Goal: Task Accomplishment & Management: Manage account settings

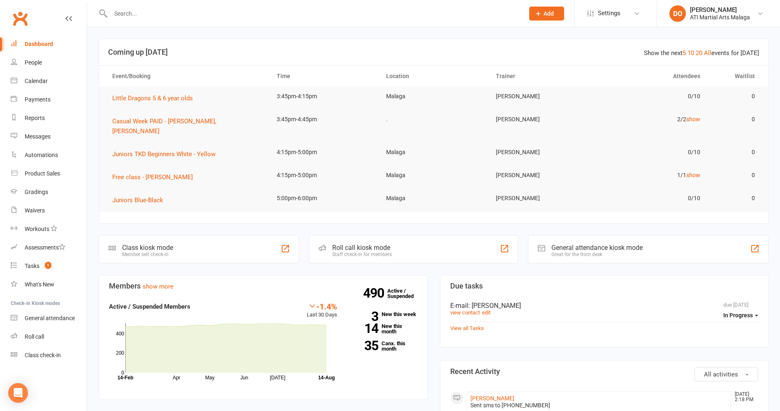
click at [148, 6] on div at bounding box center [309, 13] width 420 height 27
click at [135, 12] on input "text" at bounding box center [313, 14] width 411 height 12
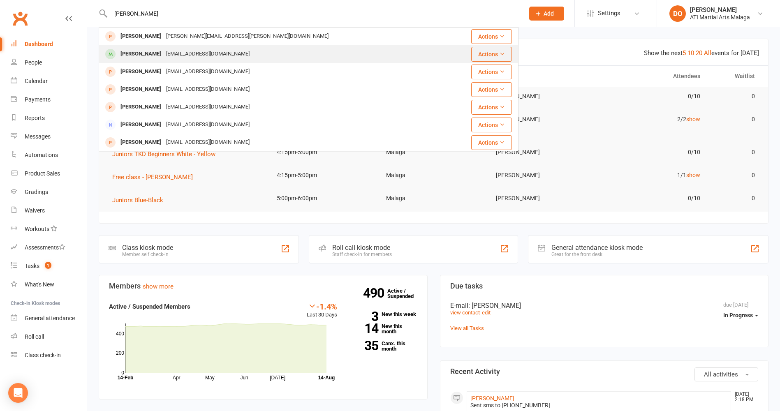
type input "leonardo"
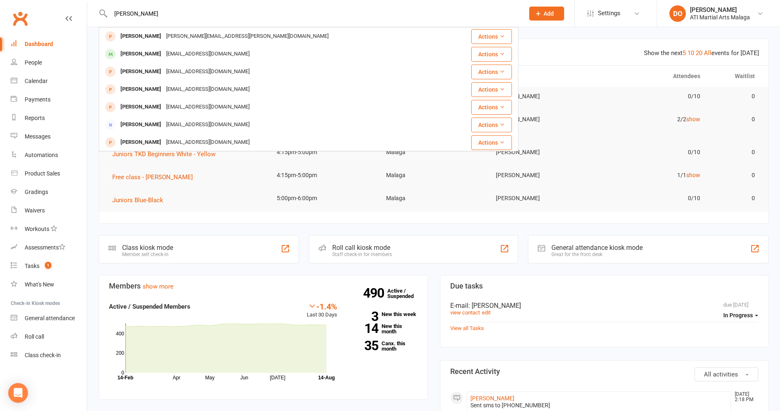
click at [150, 52] on div "Leonardo Christides" at bounding box center [141, 54] width 46 height 12
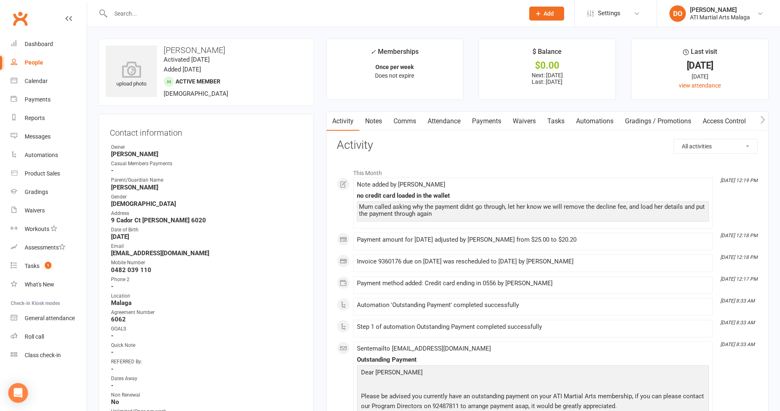
click at [447, 119] on link "Attendance" at bounding box center [444, 121] width 44 height 19
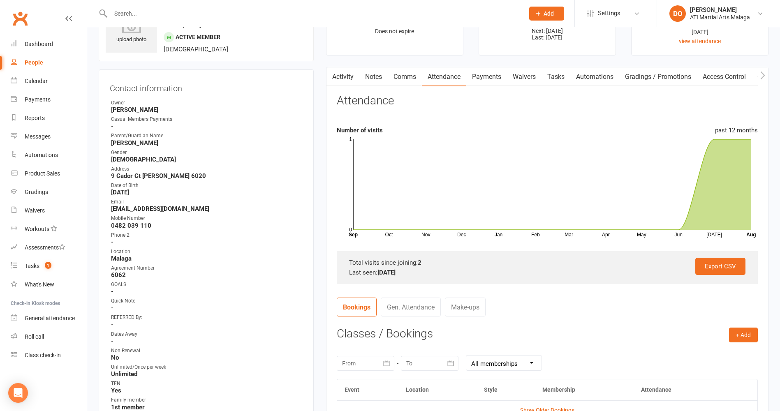
scroll to position [123, 0]
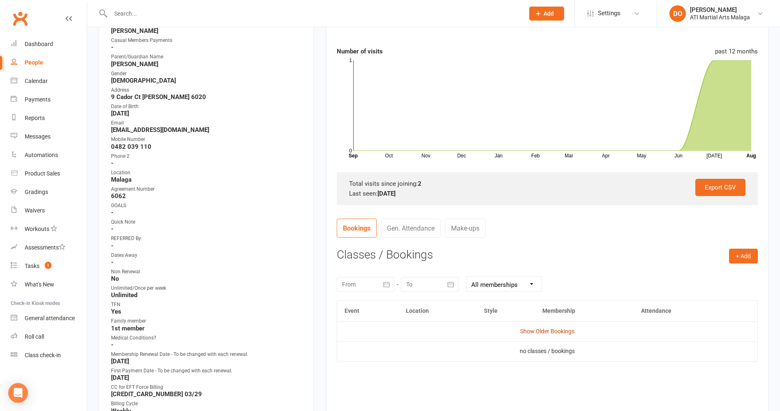
click at [531, 332] on link "Show Older Bookings" at bounding box center [547, 331] width 54 height 7
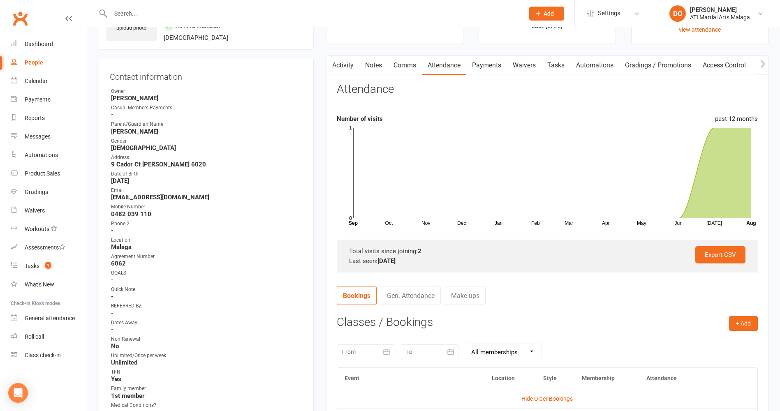
scroll to position [0, 0]
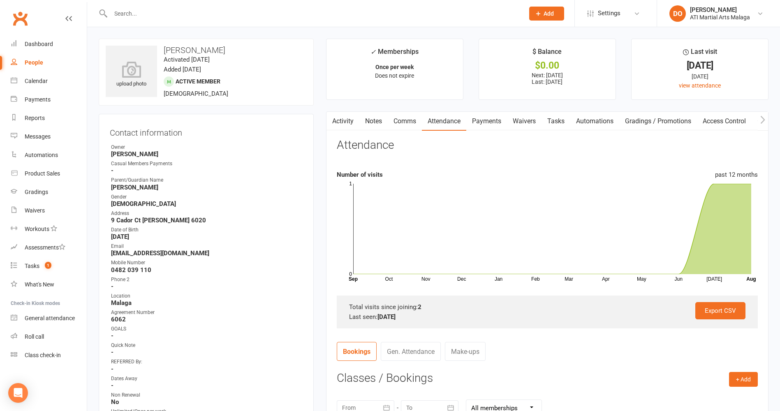
click at [337, 120] on link "Activity" at bounding box center [343, 121] width 33 height 19
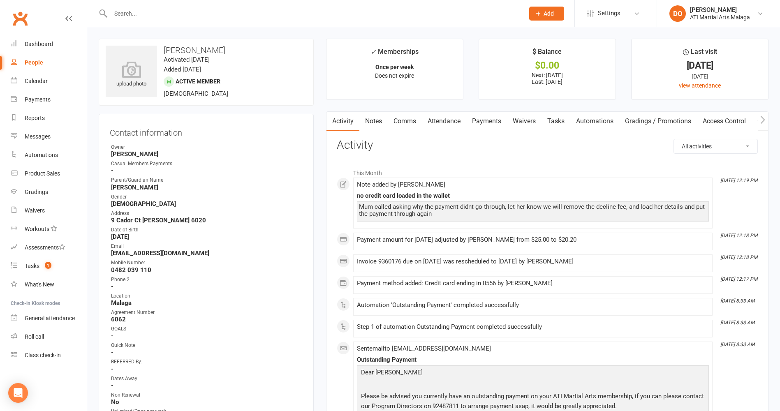
click at [133, 11] on input "text" at bounding box center [313, 14] width 411 height 12
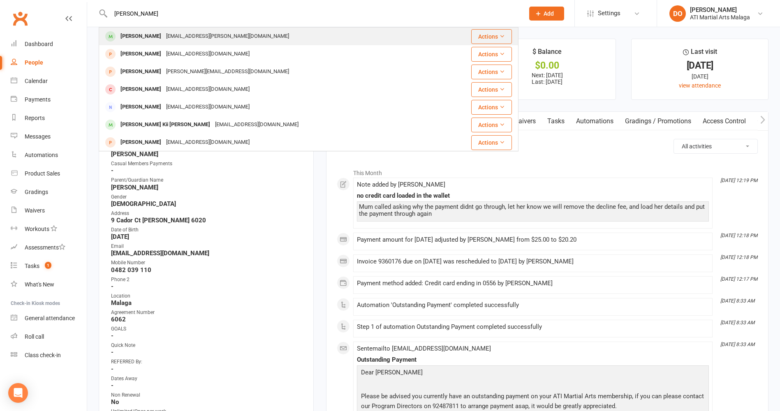
type input "alalah francis"
click at [137, 38] on div "Alayah Francis" at bounding box center [141, 36] width 46 height 12
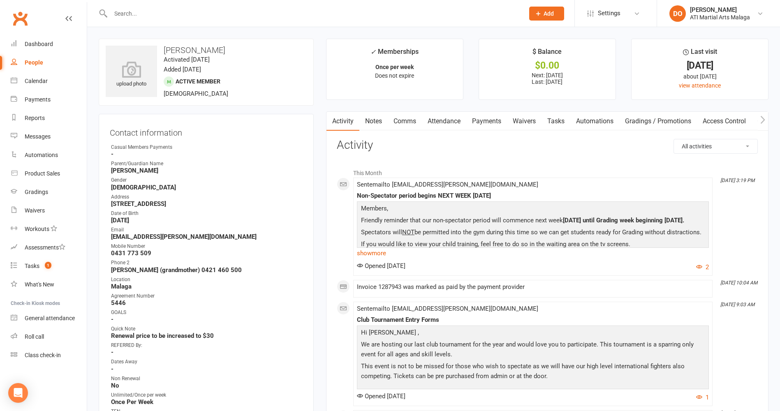
click at [445, 119] on link "Attendance" at bounding box center [444, 121] width 44 height 19
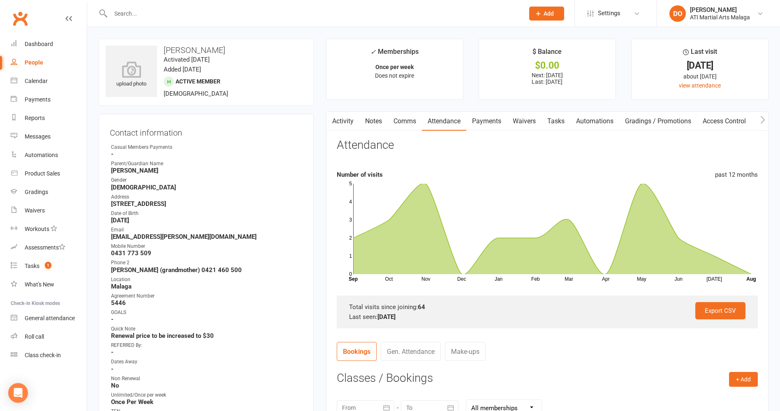
click at [401, 351] on link "Gen. Attendance" at bounding box center [411, 351] width 60 height 19
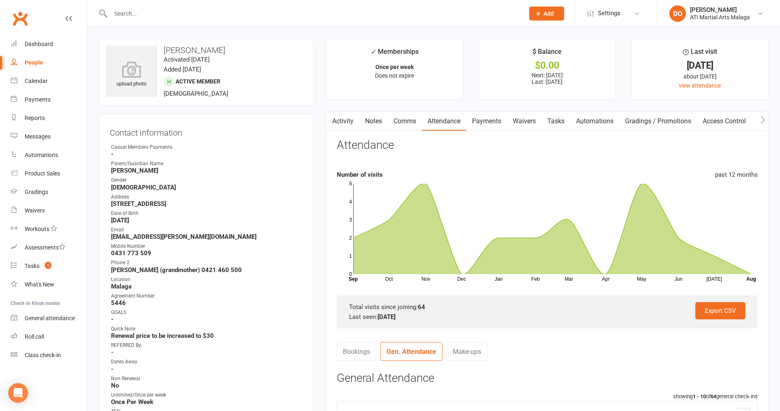
click at [344, 122] on link "Activity" at bounding box center [343, 121] width 33 height 19
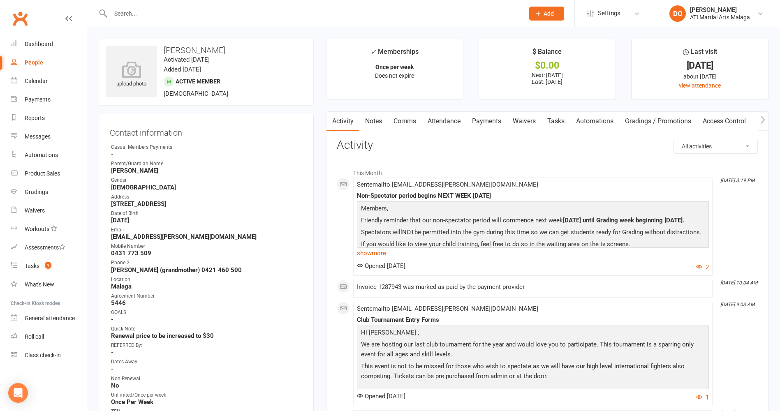
click at [444, 121] on link "Attendance" at bounding box center [444, 121] width 44 height 19
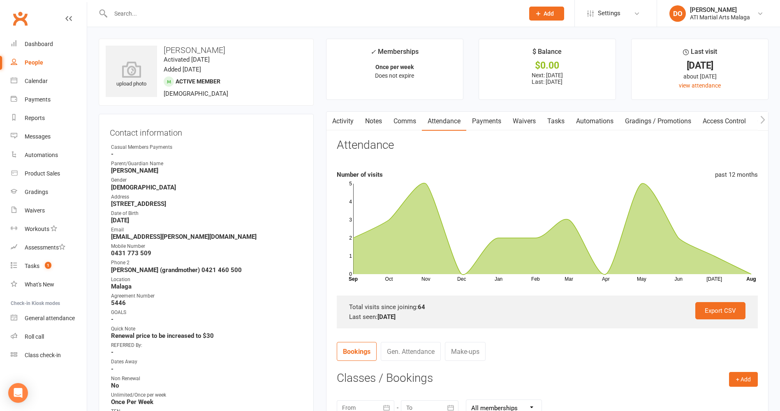
click at [419, 353] on link "Gen. Attendance" at bounding box center [411, 351] width 60 height 19
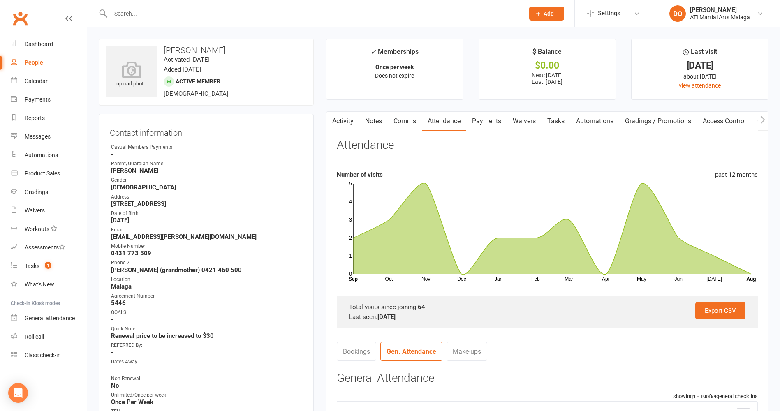
click at [138, 16] on input "text" at bounding box center [313, 14] width 411 height 12
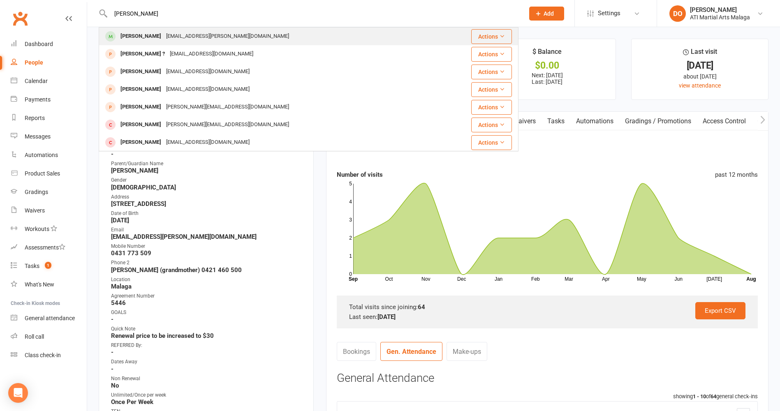
type input "helen hossein"
click at [152, 34] on div "Helen Hosseini" at bounding box center [141, 36] width 46 height 12
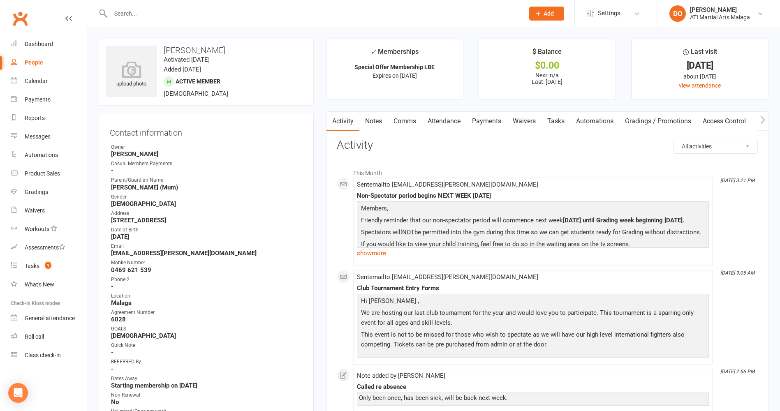
click at [447, 120] on link "Attendance" at bounding box center [444, 121] width 44 height 19
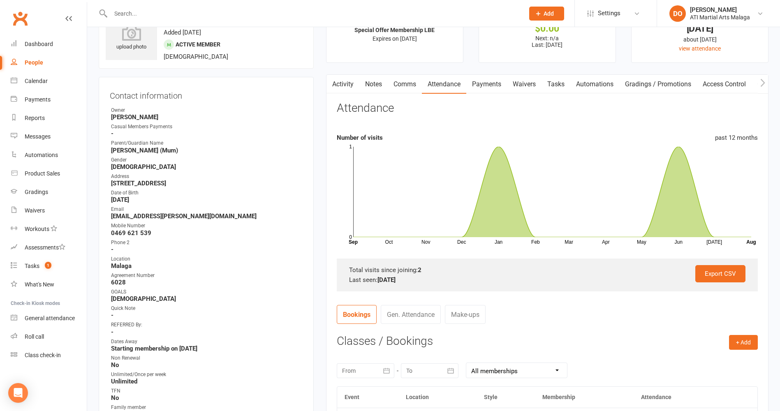
scroll to position [123, 0]
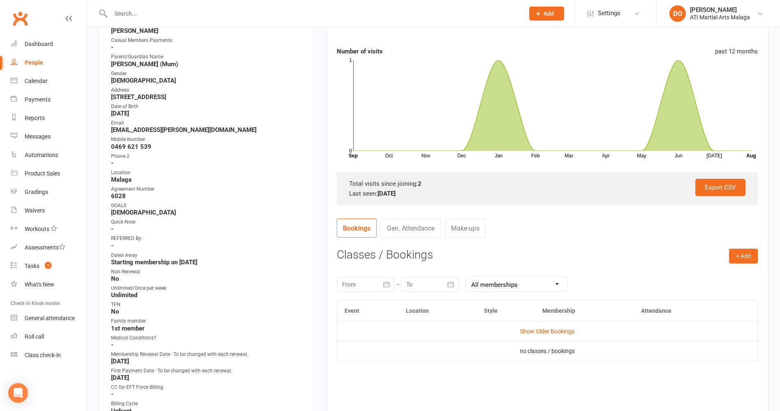
click at [411, 227] on link "Gen. Attendance" at bounding box center [411, 228] width 60 height 19
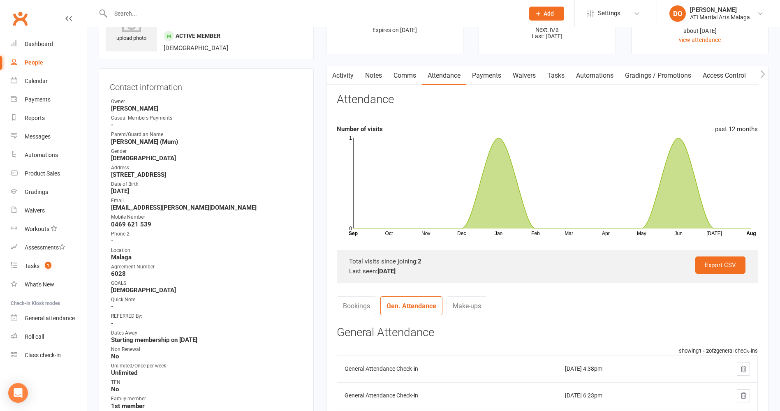
scroll to position [0, 0]
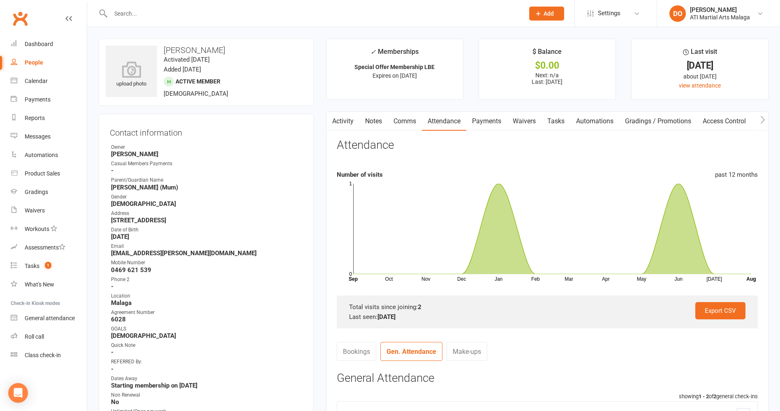
click at [374, 119] on link "Notes" at bounding box center [374, 121] width 28 height 19
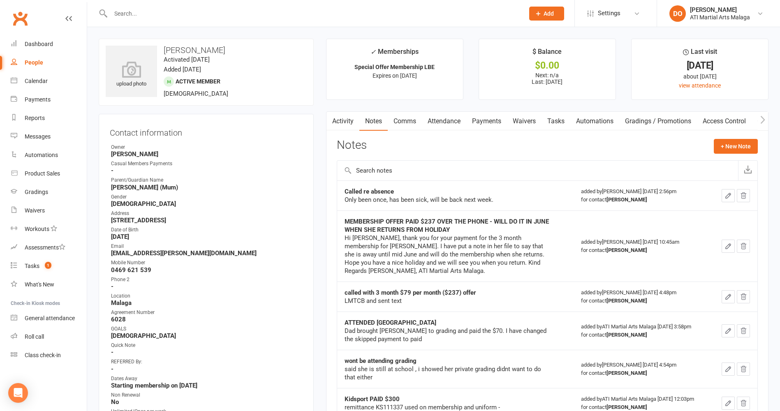
click at [119, 11] on input "text" at bounding box center [313, 14] width 411 height 12
click at [132, 16] on input "text" at bounding box center [313, 14] width 411 height 12
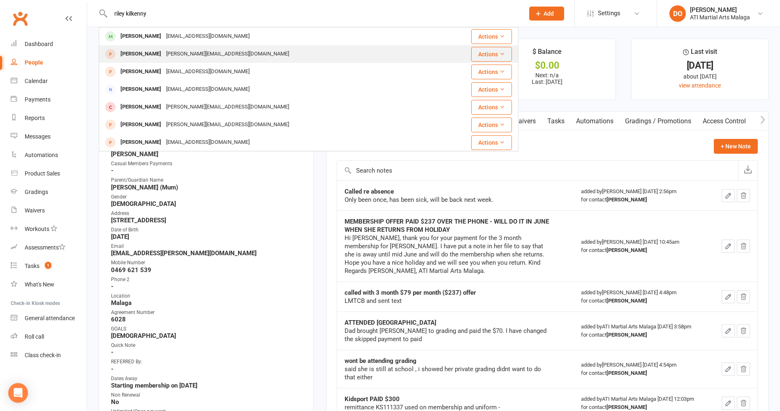
type input "riley kilkenny"
click at [156, 53] on div "Ricky Kilkenny" at bounding box center [141, 54] width 46 height 12
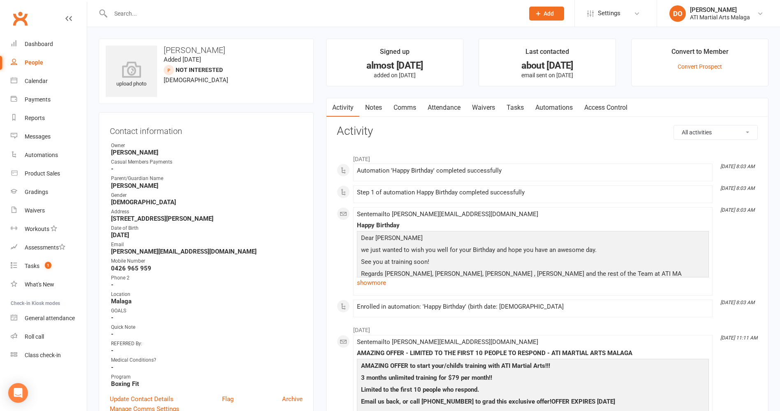
click at [144, 13] on input "text" at bounding box center [313, 14] width 411 height 12
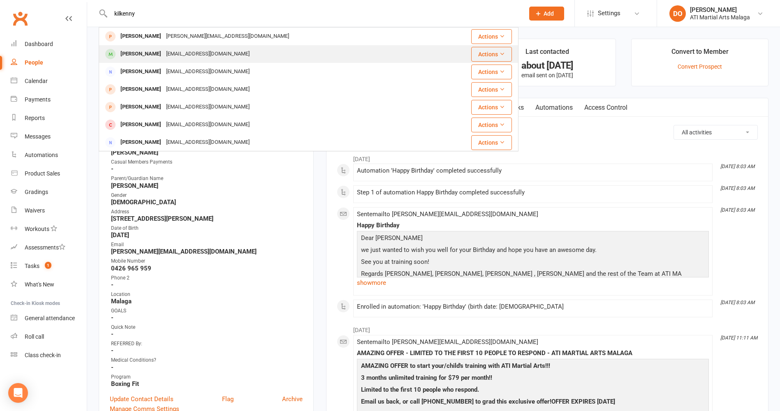
type input "kilkenny"
click at [131, 53] on div "[PERSON_NAME]" at bounding box center [141, 54] width 46 height 12
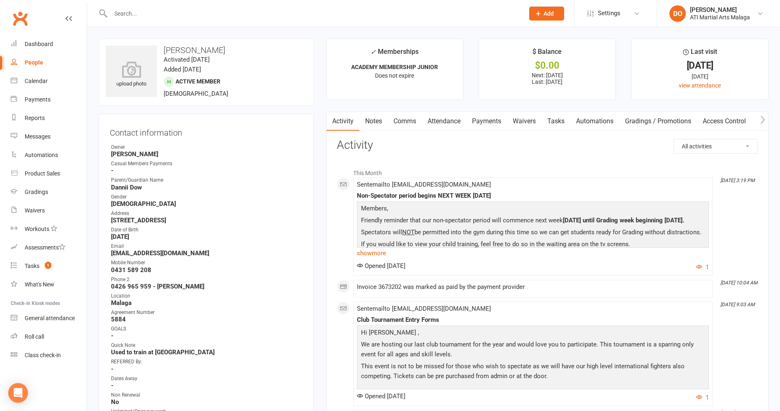
click at [373, 120] on link "Notes" at bounding box center [374, 121] width 28 height 19
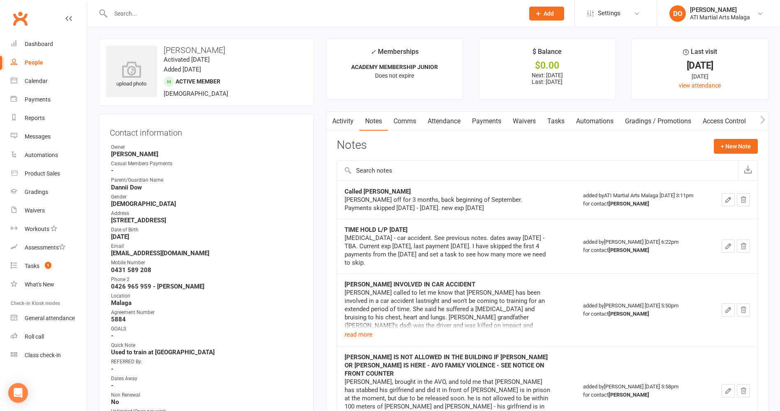
click at [122, 12] on input "text" at bounding box center [313, 14] width 411 height 12
click at [130, 17] on input "text" at bounding box center [313, 14] width 411 height 12
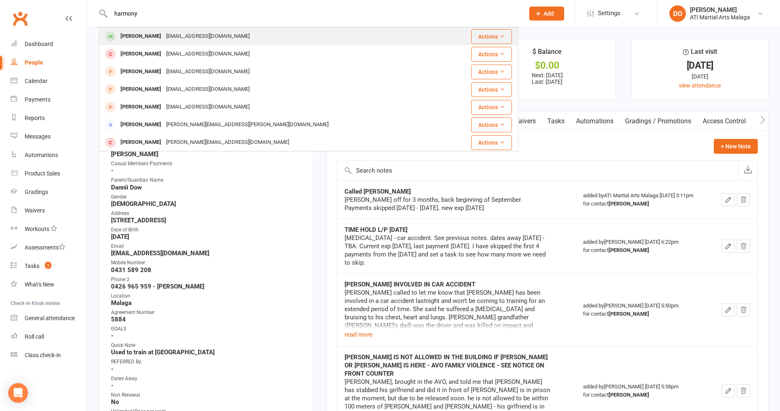
type input "harmony"
click at [152, 38] on div "[PERSON_NAME]" at bounding box center [141, 36] width 46 height 12
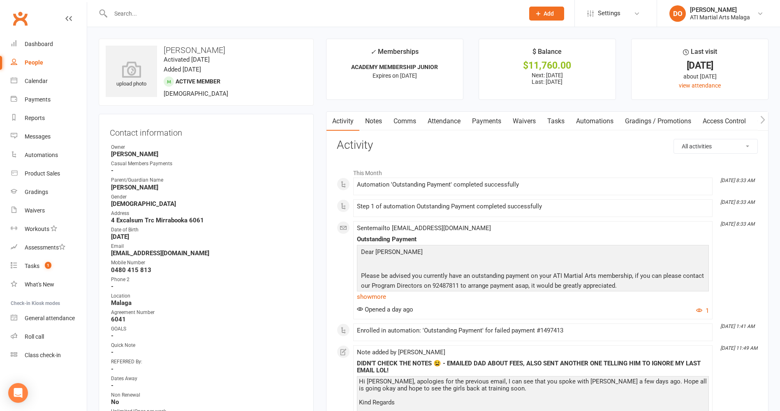
click at [376, 121] on link "Notes" at bounding box center [374, 121] width 28 height 19
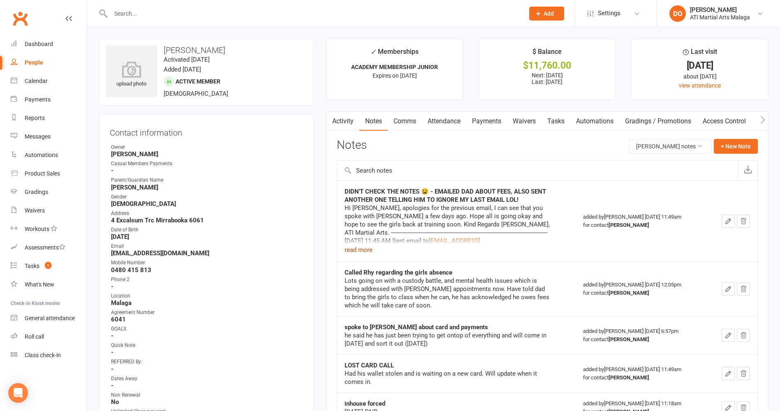
click at [359, 250] on button "read more" at bounding box center [359, 250] width 28 height 10
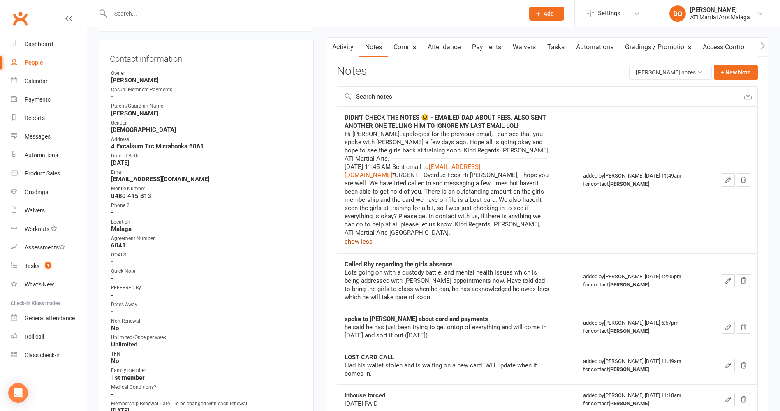
scroll to position [206, 0]
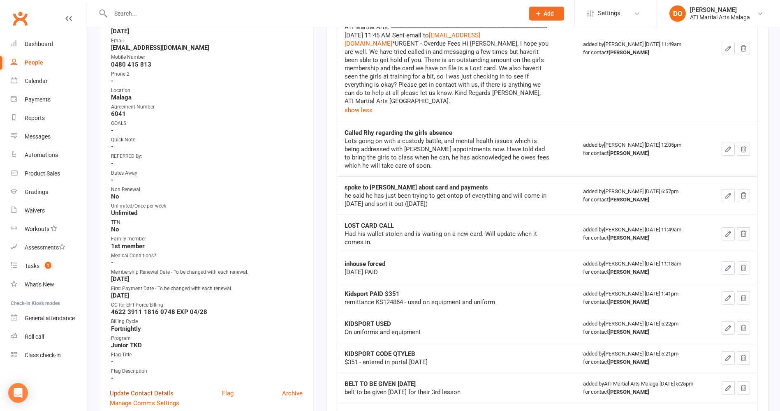
click at [139, 393] on link "Update Contact Details" at bounding box center [142, 394] width 64 height 10
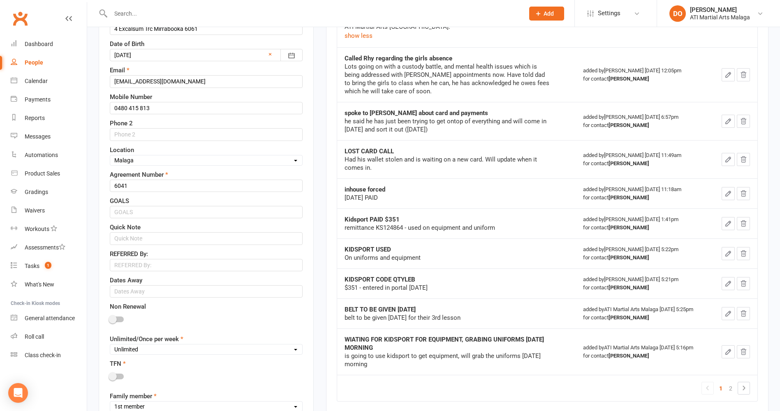
scroll to position [286, 0]
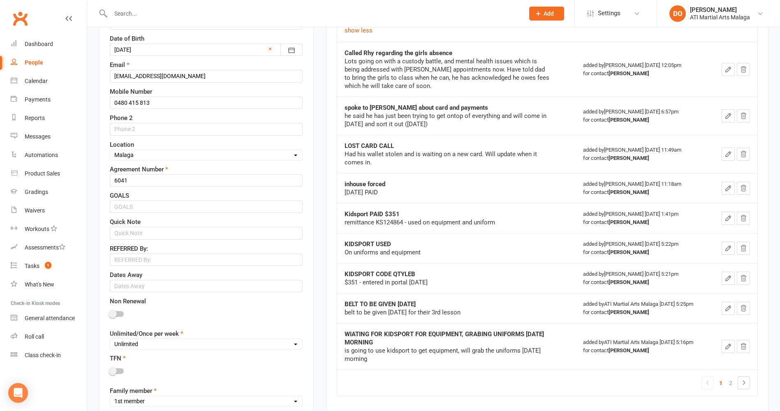
click at [113, 313] on span at bounding box center [113, 314] width 8 height 8
click at [110, 313] on input "checkbox" at bounding box center [110, 313] width 0 height 0
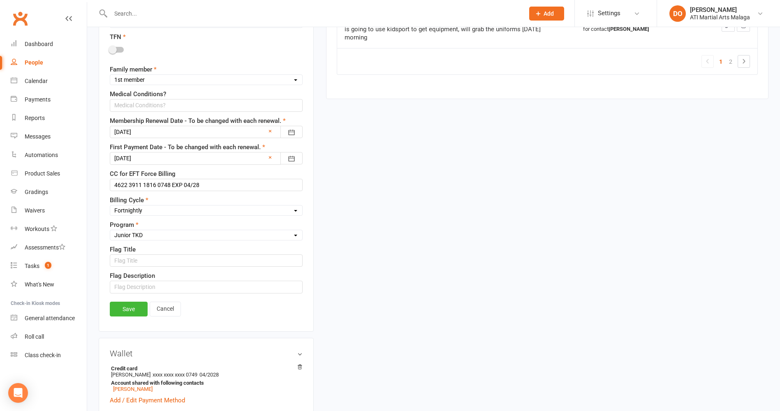
scroll to position [615, 0]
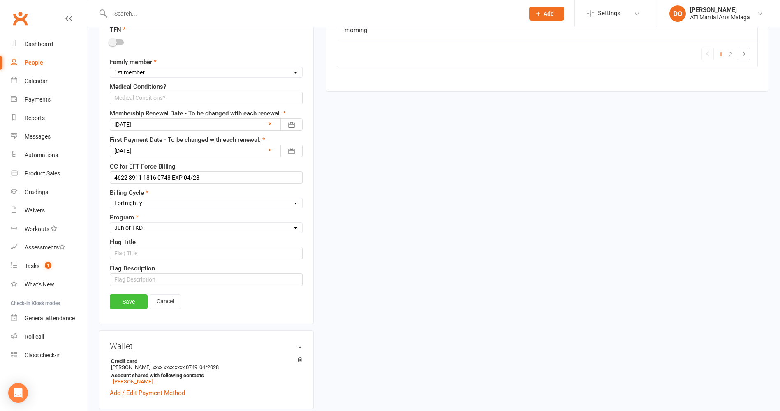
click at [130, 303] on link "Save" at bounding box center [129, 302] width 38 height 15
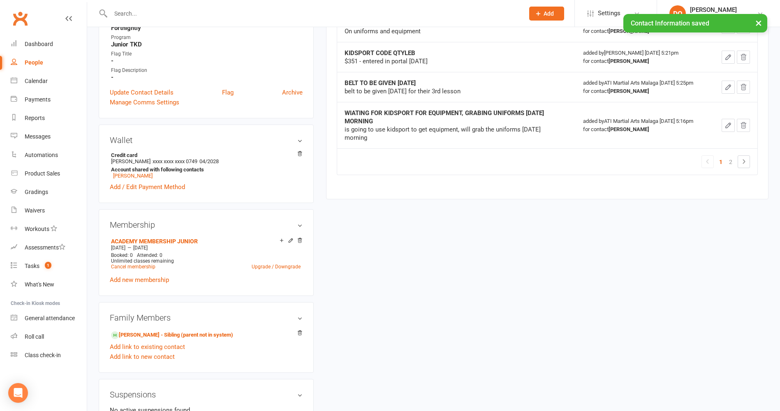
scroll to position [409, 0]
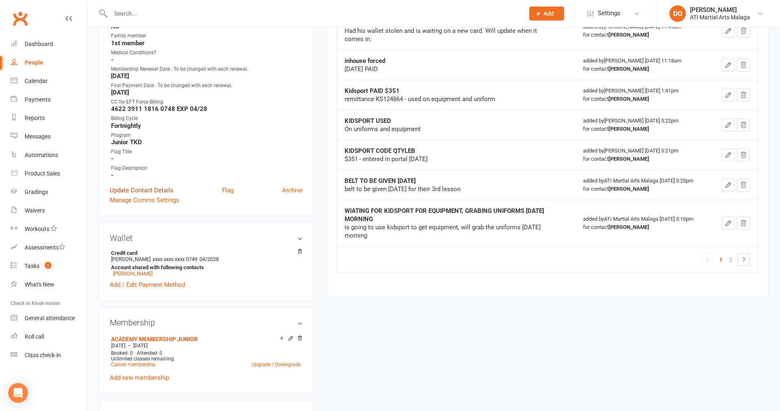
click at [135, 190] on link "Update Contact Details" at bounding box center [142, 191] width 64 height 10
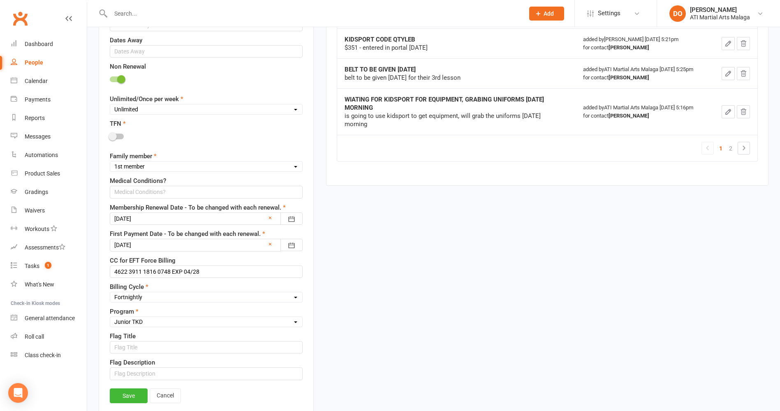
scroll to position [532, 0]
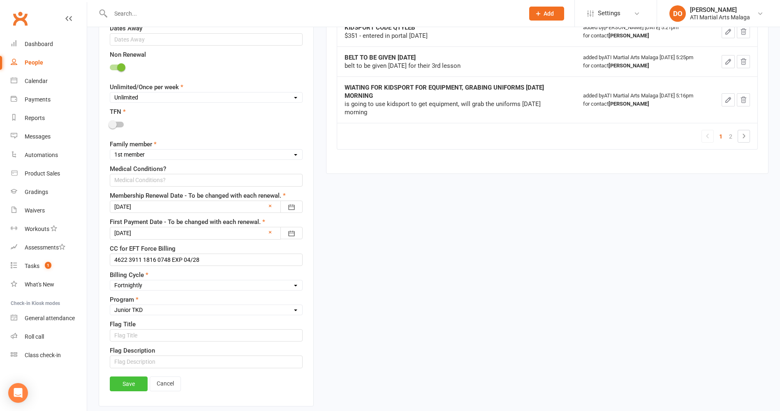
click at [130, 385] on link "Save" at bounding box center [129, 384] width 38 height 15
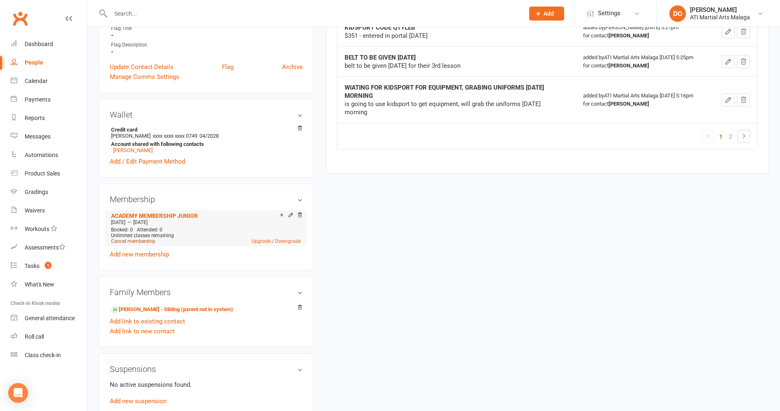
click at [131, 242] on link "Cancel membership" at bounding box center [133, 242] width 44 height 6
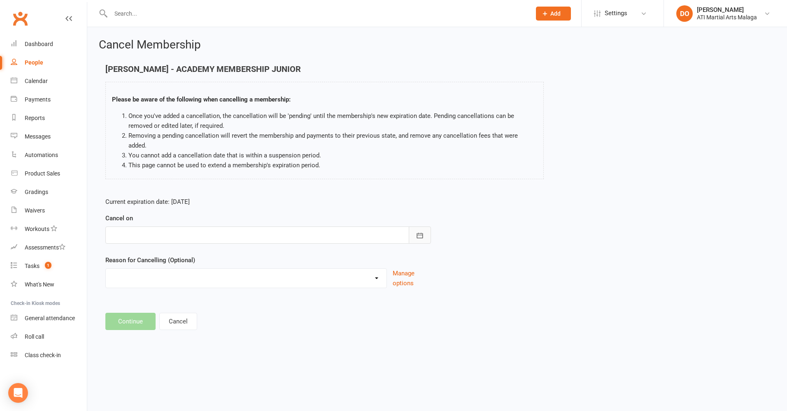
click at [416, 232] on icon "button" at bounding box center [420, 236] width 8 height 8
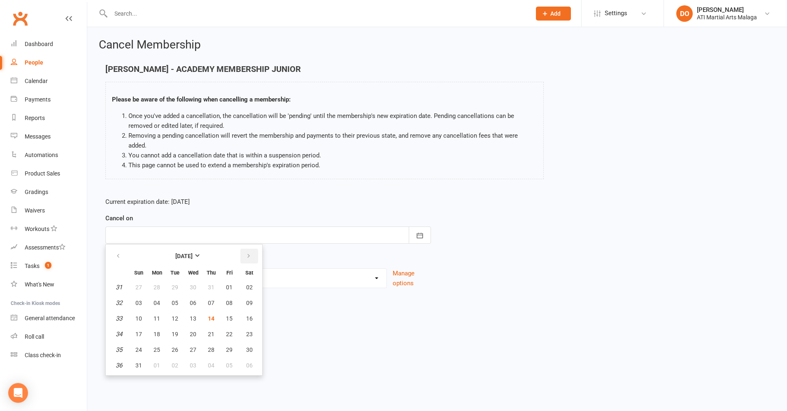
click at [248, 253] on icon "button" at bounding box center [249, 256] width 6 height 7
click at [212, 316] on span "16" at bounding box center [211, 319] width 7 height 7
type input "16 Oct 2025"
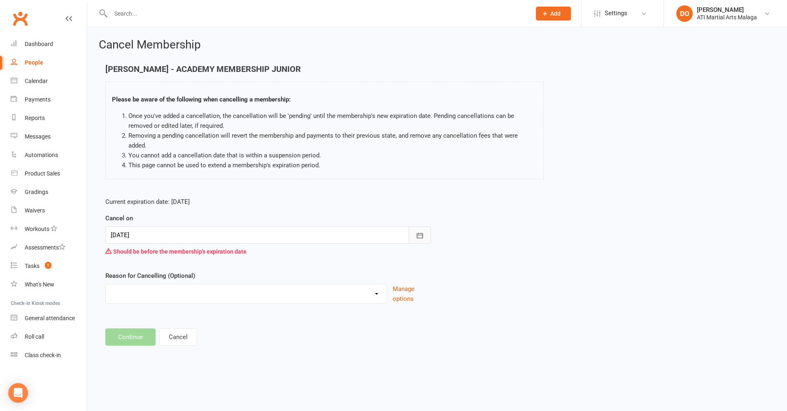
click at [417, 233] on icon "button" at bounding box center [420, 235] width 6 height 5
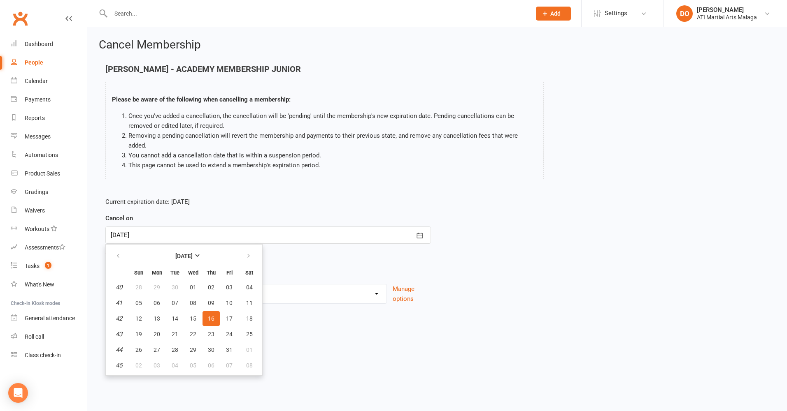
drag, startPoint x: 394, startPoint y: 381, endPoint x: 361, endPoint y: 386, distance: 33.8
click at [368, 371] on html "Prospect Member Non-attending contact Class / event Appointment Grading event T…" at bounding box center [393, 185] width 787 height 371
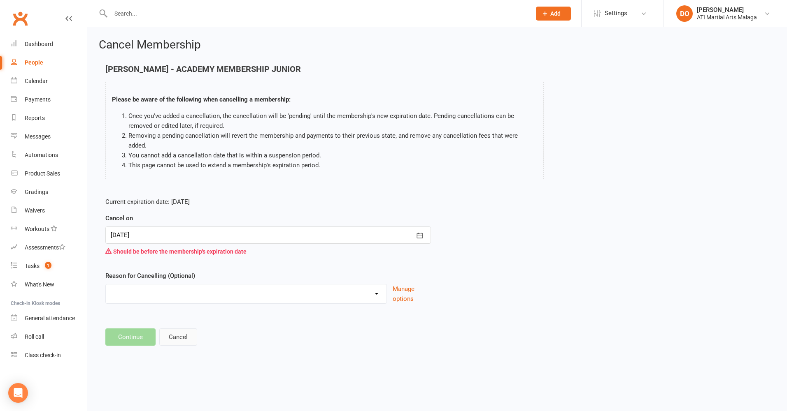
click at [169, 329] on button "Cancel" at bounding box center [178, 337] width 38 height 17
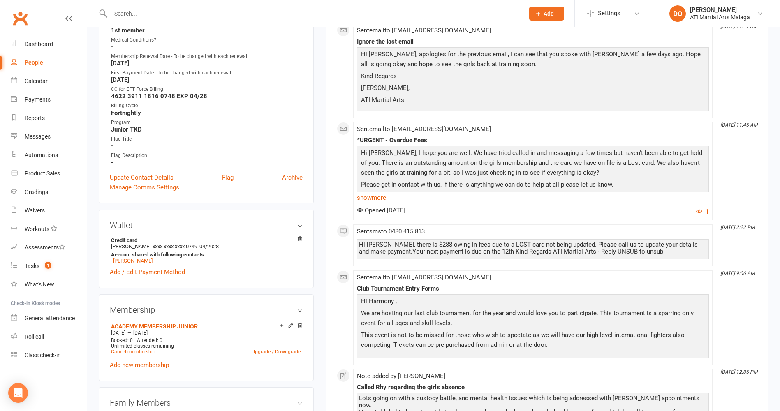
scroll to position [453, 0]
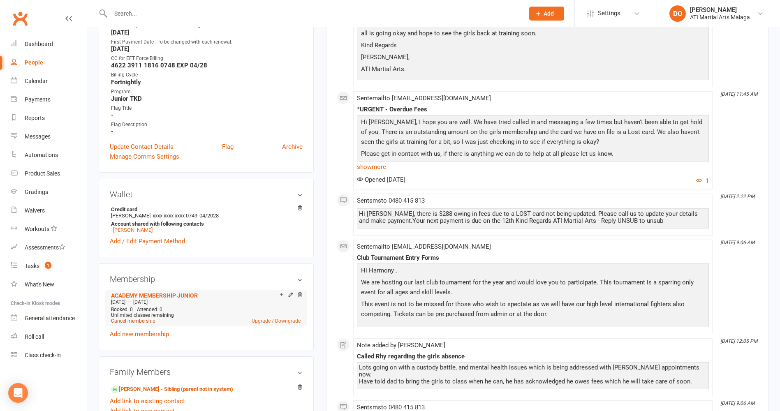
click at [137, 320] on link "Cancel membership" at bounding box center [133, 321] width 44 height 6
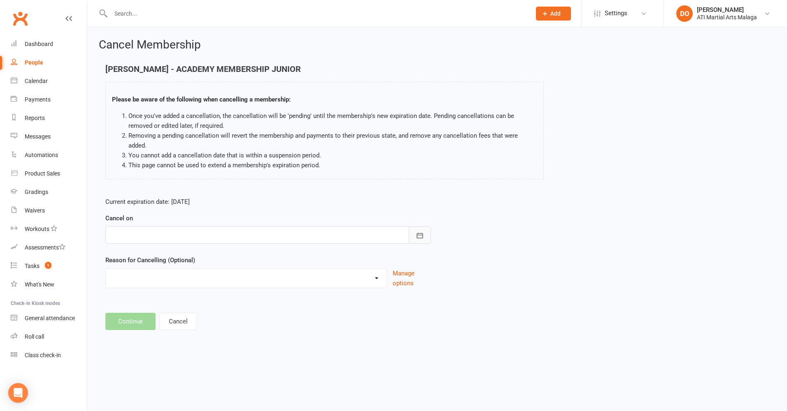
click at [420, 233] on icon "button" at bounding box center [420, 235] width 6 height 5
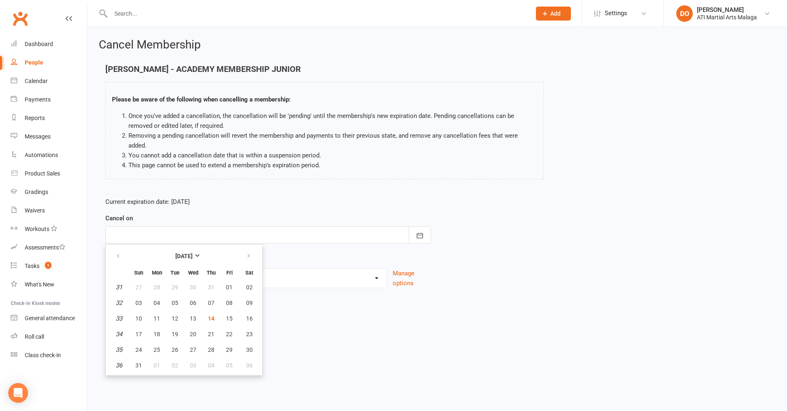
click at [525, 273] on div "Current expiration date: Oct 16 2025 Cancel on August 2025 Sun Mon Tue Wed Thu …" at bounding box center [437, 245] width 676 height 109
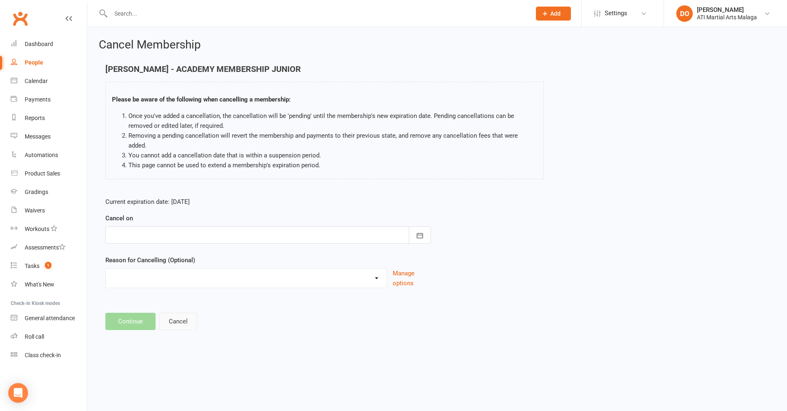
drag, startPoint x: 169, startPoint y: 311, endPoint x: 176, endPoint y: 307, distance: 7.8
click at [170, 313] on button "Cancel" at bounding box center [178, 321] width 38 height 17
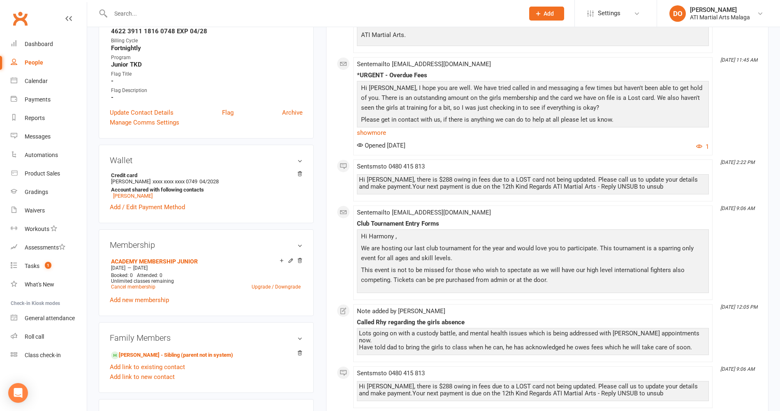
scroll to position [494, 0]
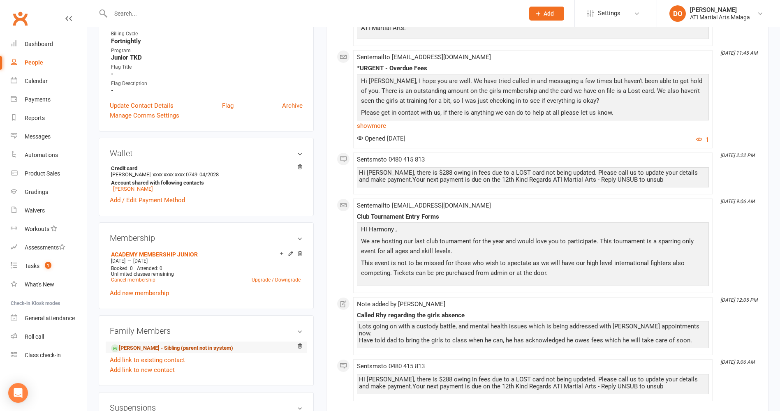
click at [139, 349] on link "Elannah Lindroth - Sibling (parent not in system)" at bounding box center [172, 348] width 122 height 9
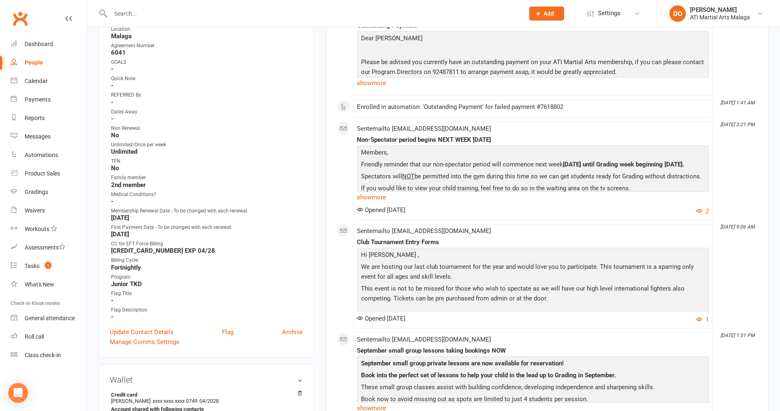
scroll to position [288, 0]
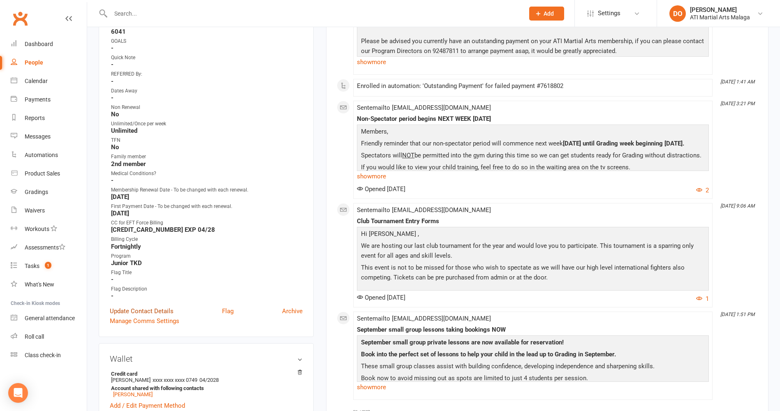
click at [129, 312] on link "Update Contact Details" at bounding box center [142, 312] width 64 height 10
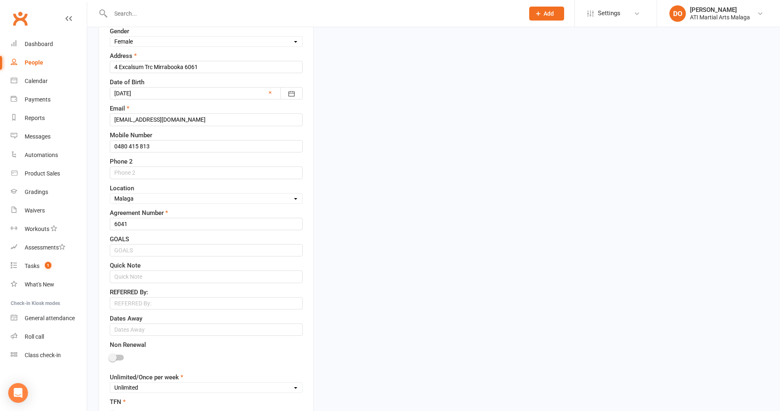
scroll to position [247, 0]
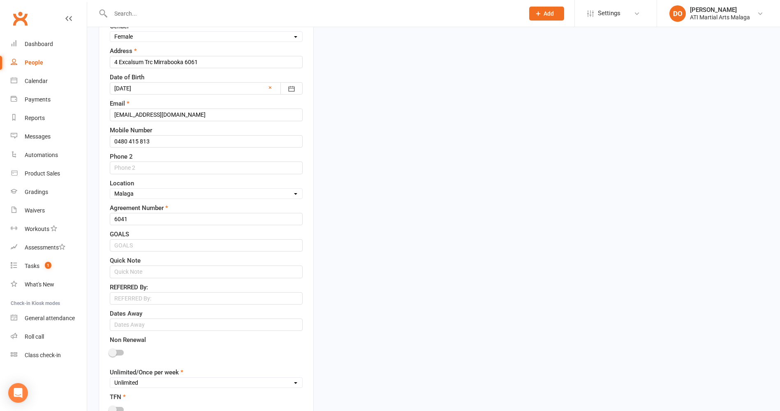
click at [112, 353] on span at bounding box center [113, 353] width 8 height 8
click at [110, 352] on input "checkbox" at bounding box center [110, 352] width 0 height 0
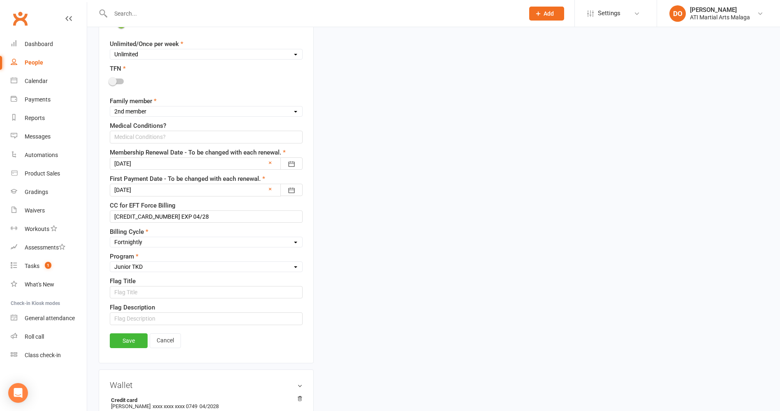
scroll to position [576, 0]
click at [127, 341] on link "Save" at bounding box center [129, 340] width 38 height 15
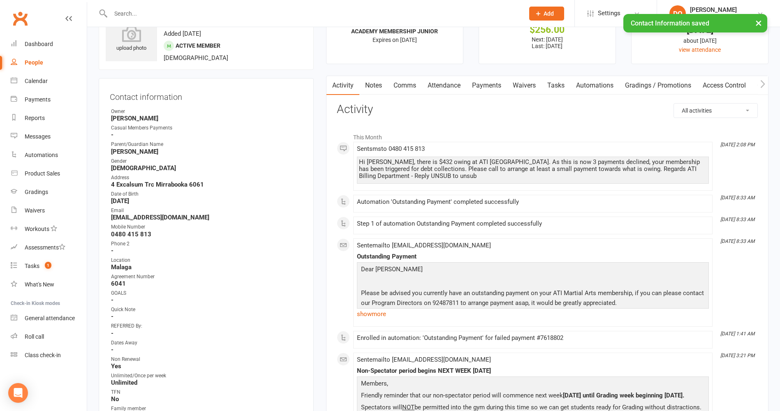
scroll to position [0, 0]
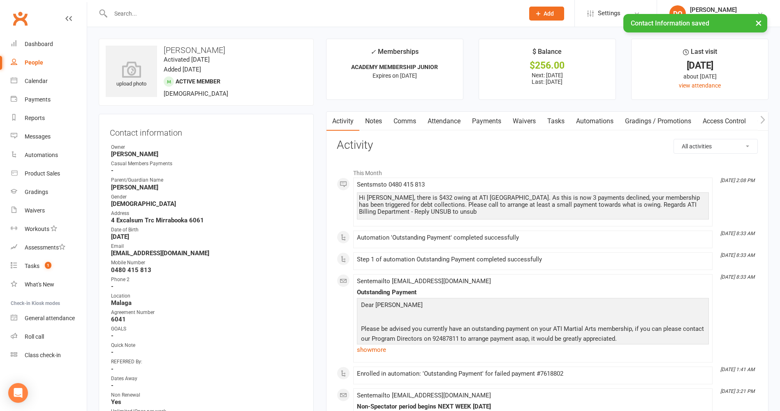
click at [374, 118] on link "Notes" at bounding box center [374, 121] width 28 height 19
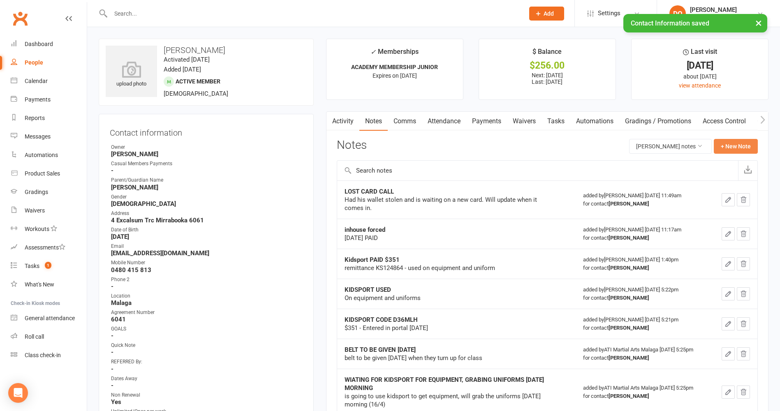
click at [738, 143] on button "+ New Note" at bounding box center [736, 146] width 44 height 15
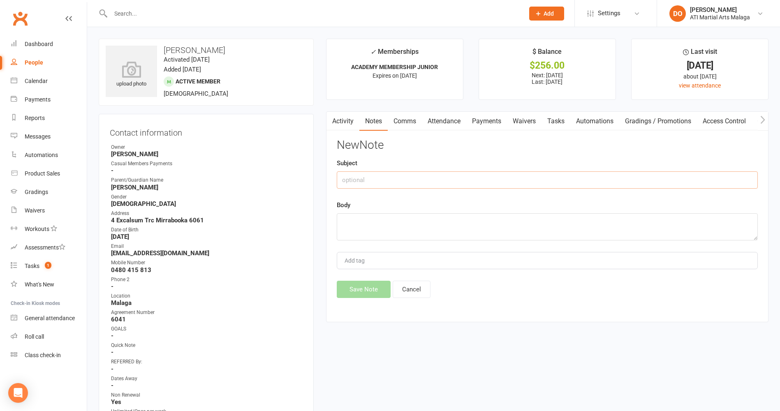
click at [375, 178] on input "text" at bounding box center [547, 180] width 421 height 17
type input "Non renewal put in."
click at [355, 217] on textarea at bounding box center [547, 227] width 421 height 27
type textarea "See previous notes regarding custody battle. owes fees etc."
click at [355, 289] on button "Save Note" at bounding box center [364, 289] width 54 height 17
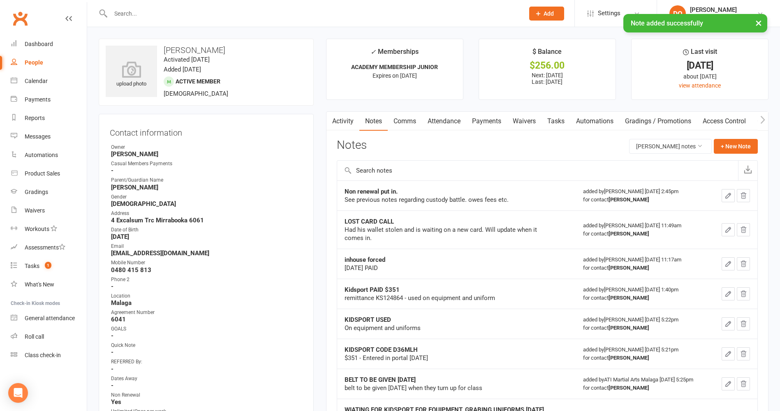
drag, startPoint x: 342, startPoint y: 187, endPoint x: 342, endPoint y: 195, distance: 7.8
click at [342, 195] on td "Non renewal put in. See previous notes regarding custody battle. owes fees etc." at bounding box center [456, 196] width 239 height 30
drag, startPoint x: 346, startPoint y: 184, endPoint x: 342, endPoint y: 193, distance: 10.1
click at [342, 193] on td "Non renewal put in. See previous notes regarding custody battle. owes fees etc." at bounding box center [456, 196] width 239 height 30
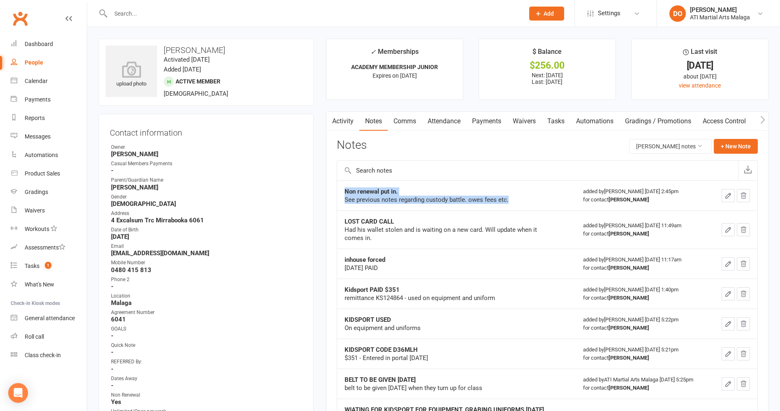
drag, startPoint x: 345, startPoint y: 188, endPoint x: 514, endPoint y: 201, distance: 169.6
click at [514, 201] on div "Non renewal put in. See previous notes regarding custody battle. owes fees etc." at bounding box center [448, 196] width 206 height 16
copy div "Non renewal put in. See previous notes regarding custody battle. owes fees etc."
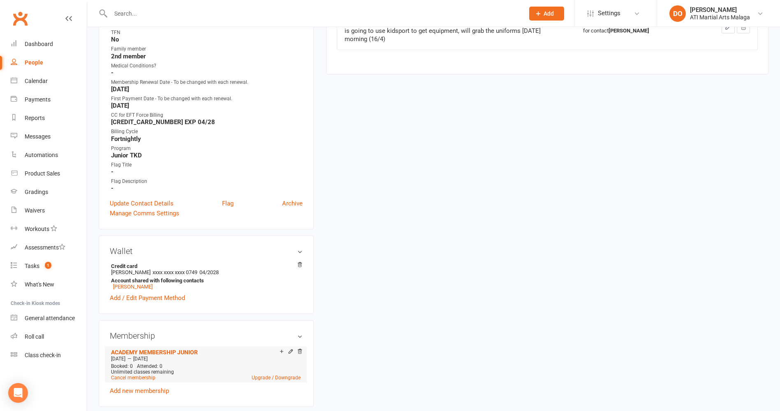
scroll to position [535, 0]
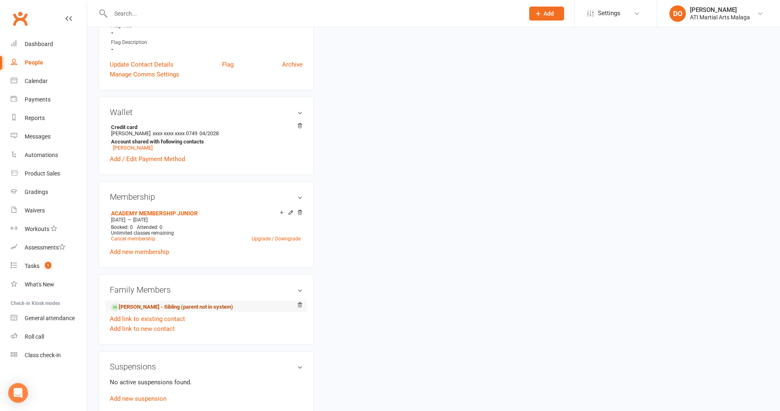
click at [130, 306] on link "Harmony Lindroth - Sibling (parent not in system)" at bounding box center [172, 307] width 122 height 9
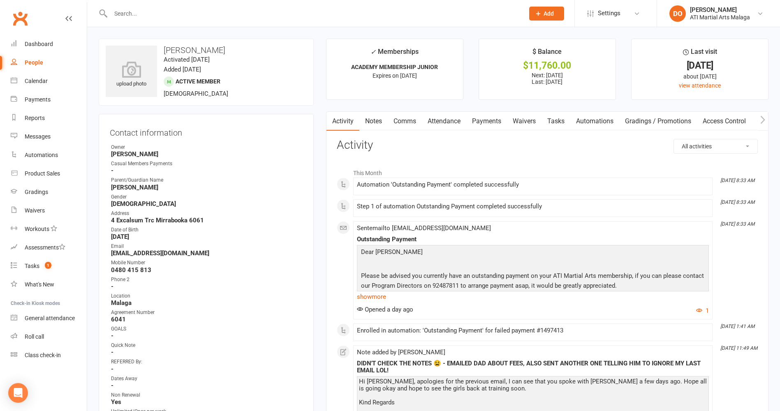
click at [373, 119] on link "Notes" at bounding box center [374, 121] width 28 height 19
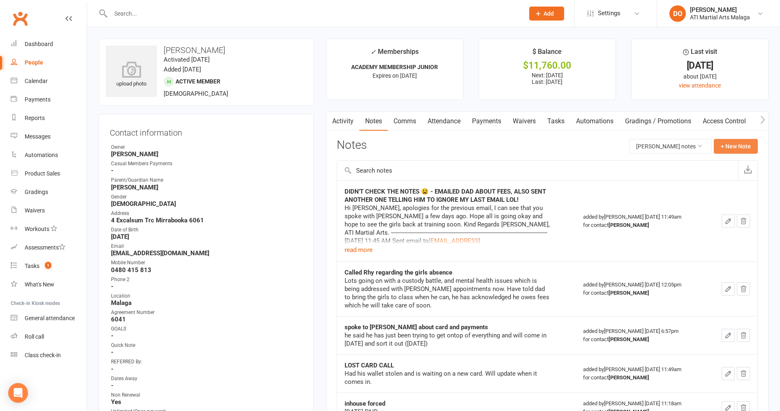
click at [726, 145] on button "+ New Note" at bounding box center [736, 146] width 44 height 15
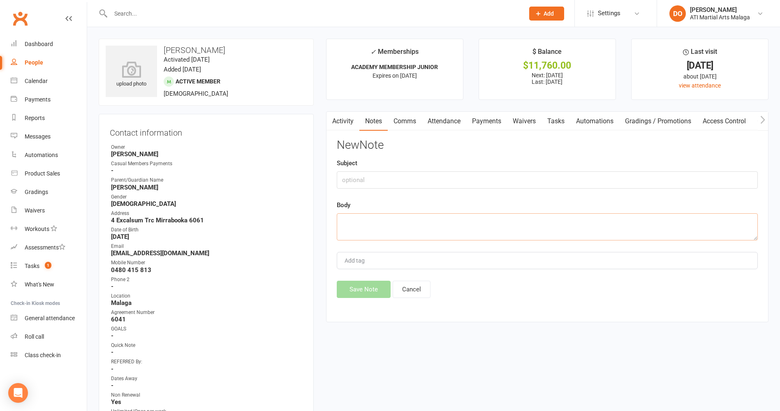
paste textarea "Non renewal put in. See previous notes regarding custody battle. owes fees etc."
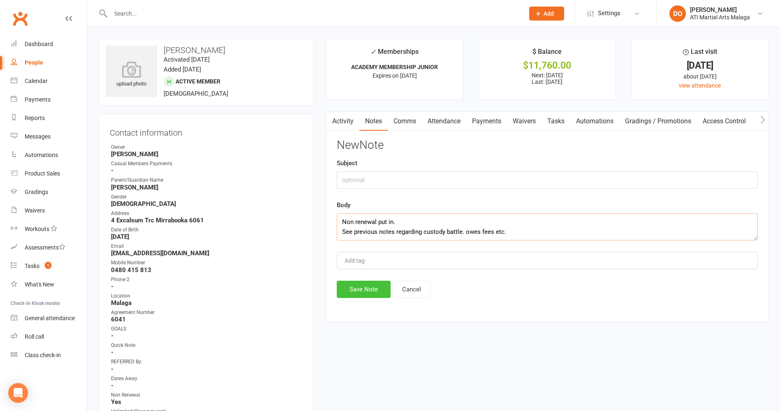
type textarea "Non renewal put in. See previous notes regarding custody battle. owes fees etc."
click at [359, 291] on button "Save Note" at bounding box center [364, 289] width 54 height 17
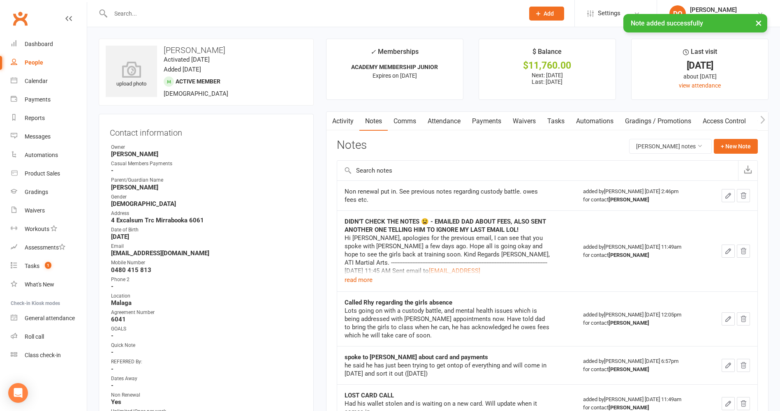
click at [728, 196] on icon "button" at bounding box center [728, 195] width 5 height 5
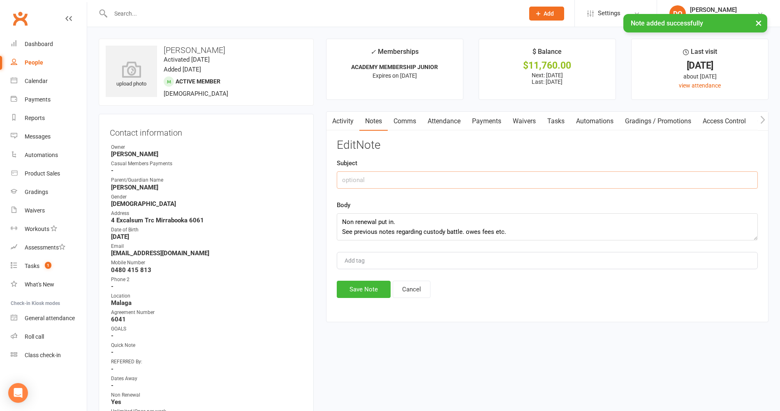
click at [379, 181] on input "text" at bounding box center [547, 180] width 421 height 17
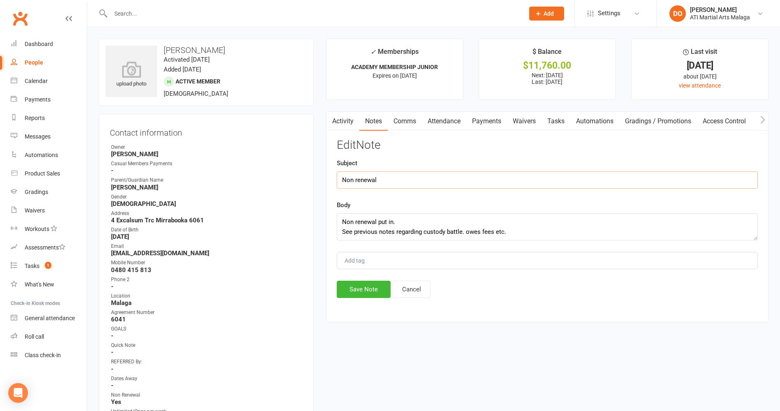
type input "Non renewal"
click at [523, 234] on textarea "Non renewal put in. See previous notes regarding custody battle. owes fees etc." at bounding box center [547, 227] width 421 height 27
type textarea "Non renewal put in. See previous notes regarding custody battle. owes fees etc.…"
click at [355, 286] on button "Save Note" at bounding box center [364, 289] width 54 height 17
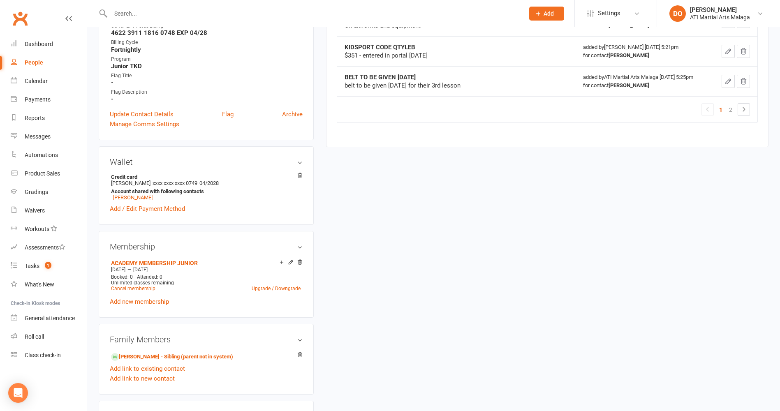
scroll to position [494, 0]
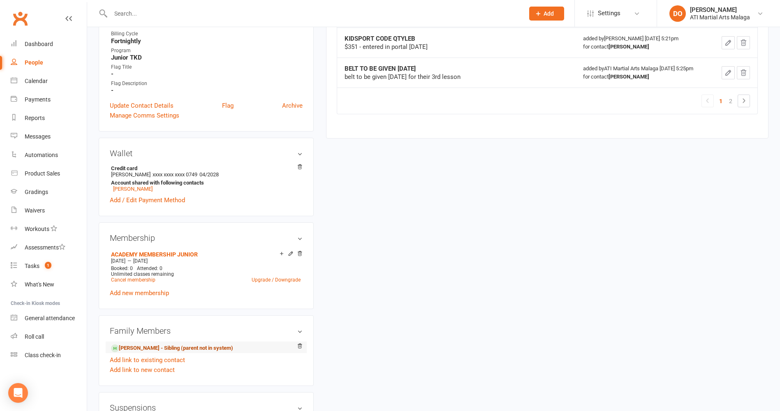
click at [139, 347] on link "Elannah Lindroth - Sibling (parent not in system)" at bounding box center [172, 348] width 122 height 9
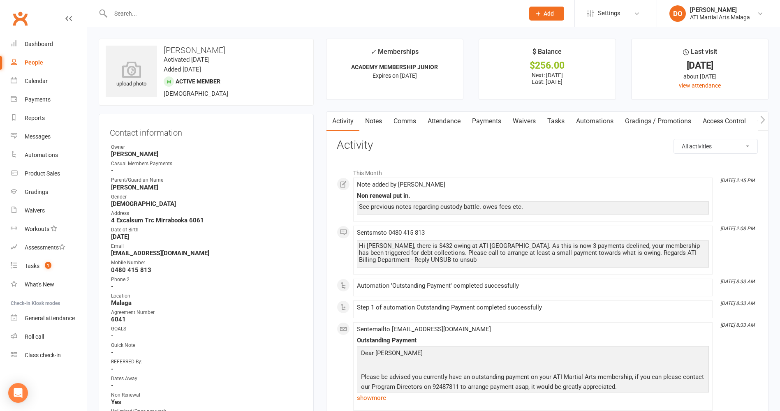
click at [375, 121] on link "Notes" at bounding box center [374, 121] width 28 height 19
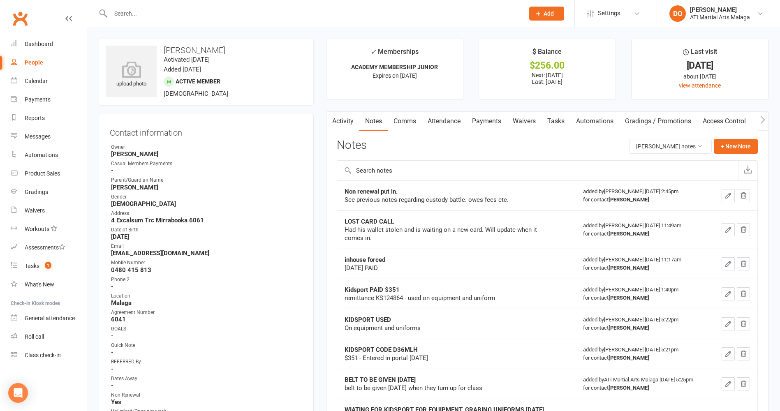
click at [728, 194] on icon "button" at bounding box center [728, 195] width 7 height 7
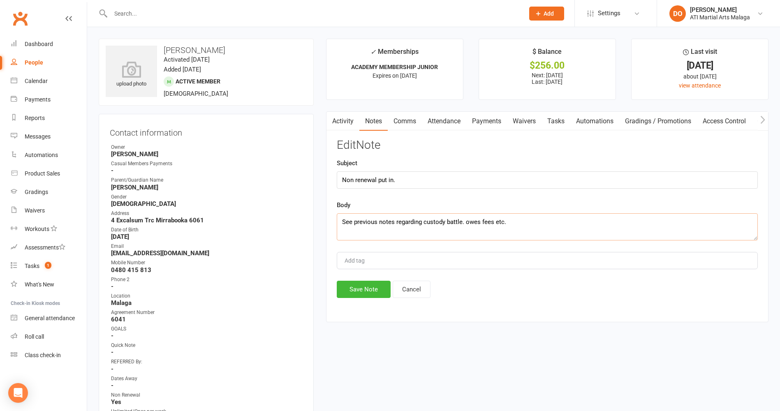
drag, startPoint x: 517, startPoint y: 225, endPoint x: 521, endPoint y: 221, distance: 6.1
click at [517, 225] on textarea "See previous notes regarding custody battle. owes fees etc." at bounding box center [547, 227] width 421 height 27
type textarea "See previous notes regarding custody battle. owes fees etc. NOTES BY JENNY D"
click at [360, 290] on button "Save Note" at bounding box center [364, 289] width 54 height 17
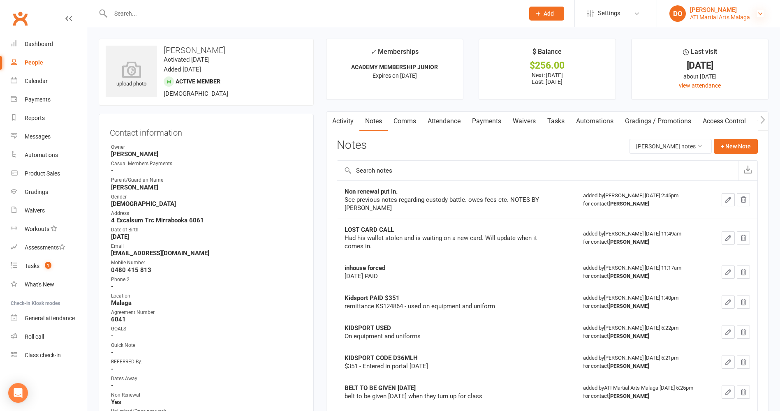
click at [759, 12] on icon at bounding box center [760, 13] width 7 height 7
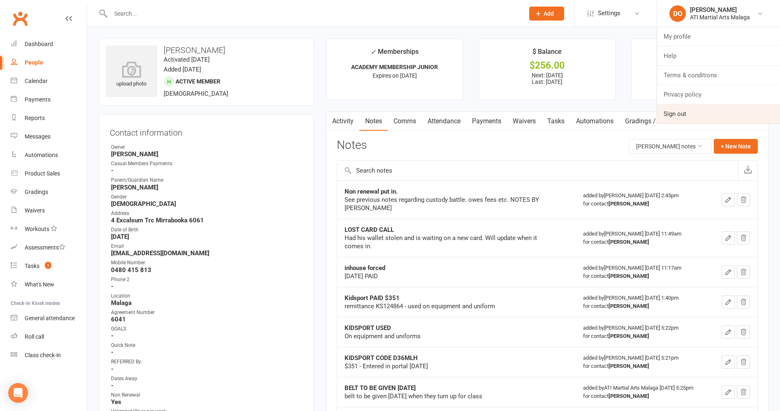
click at [687, 114] on link "Sign out" at bounding box center [718, 114] width 123 height 19
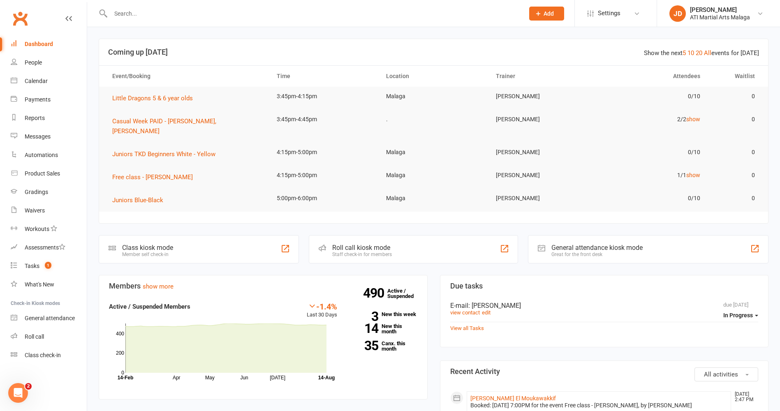
click at [142, 11] on input "text" at bounding box center [313, 14] width 411 height 12
type input "D"
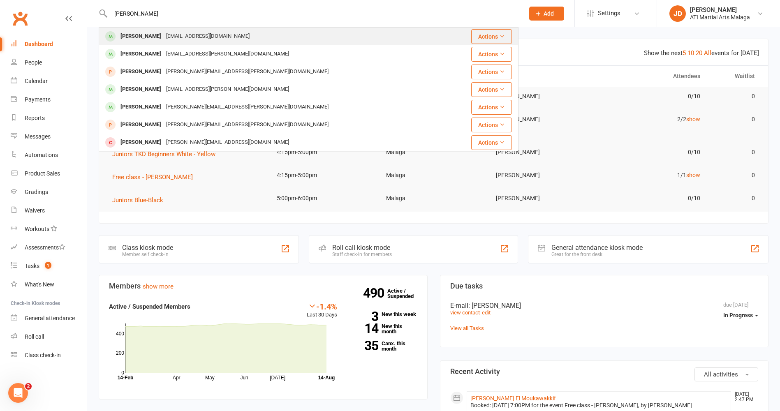
type input "[PERSON_NAME]"
click at [142, 39] on div "[PERSON_NAME]" at bounding box center [141, 36] width 46 height 12
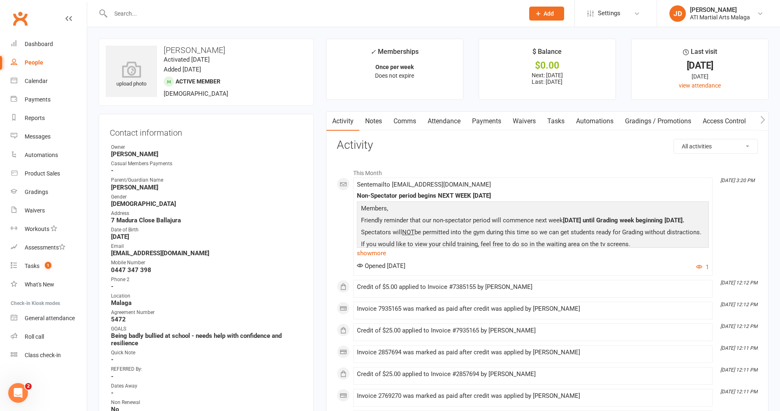
click at [374, 118] on link "Notes" at bounding box center [374, 121] width 28 height 19
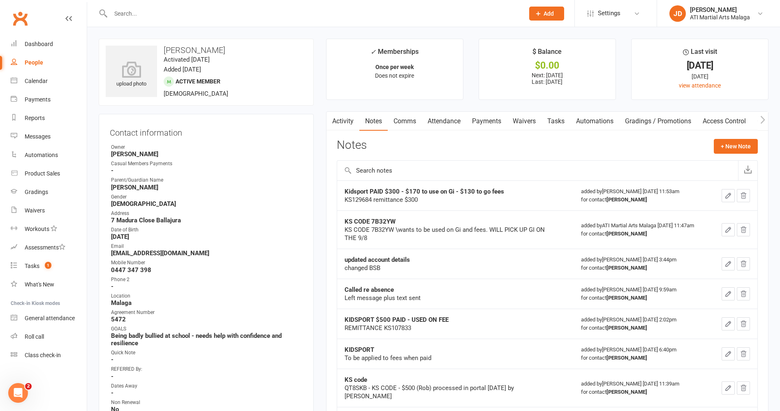
click at [337, 121] on link "Activity" at bounding box center [343, 121] width 33 height 19
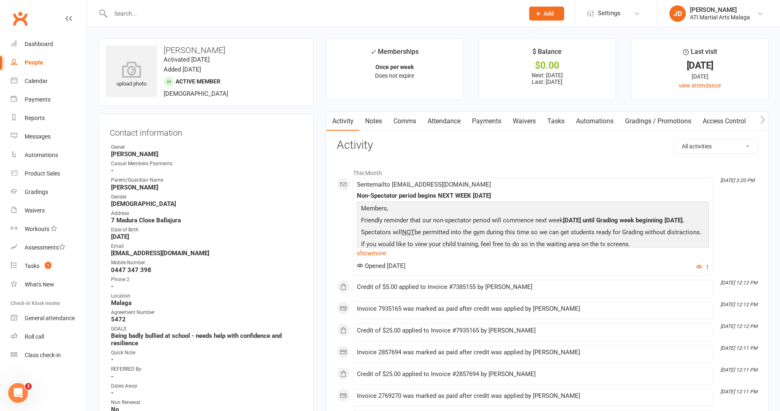
click at [375, 119] on link "Notes" at bounding box center [374, 121] width 28 height 19
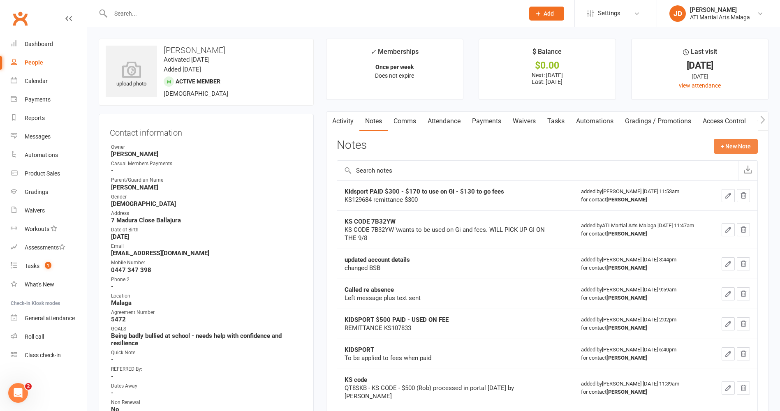
click at [732, 145] on button "+ New Note" at bounding box center [736, 146] width 44 height 15
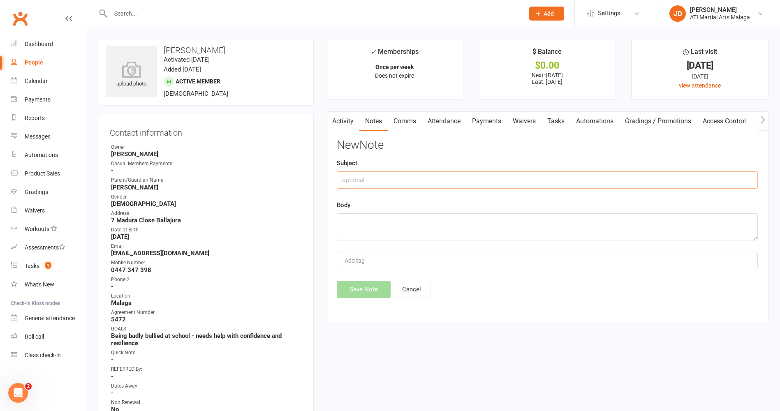
click at [412, 178] on input "text" at bounding box center [547, 180] width 421 height 17
type input "Called re absence"
click at [351, 219] on textarea at bounding box center [547, 227] width 421 height 27
click at [451, 221] on textarea "Left message for her to call us if there a re any concerns" at bounding box center [547, 227] width 421 height 27
click at [449, 221] on textarea "Left message for her to call us if there re any concerns" at bounding box center [547, 227] width 421 height 27
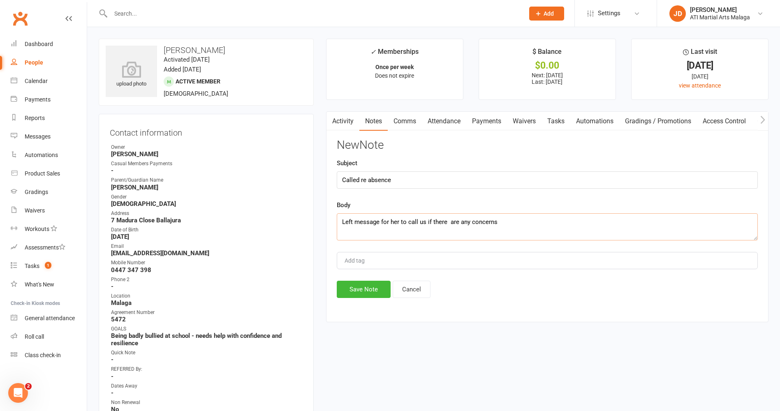
click at [446, 221] on textarea "Left message for her to call us if there are any concerns" at bounding box center [547, 227] width 421 height 27
type textarea "Left message for her to call us if there are any concerns"
click at [371, 291] on button "Save Note" at bounding box center [364, 289] width 54 height 17
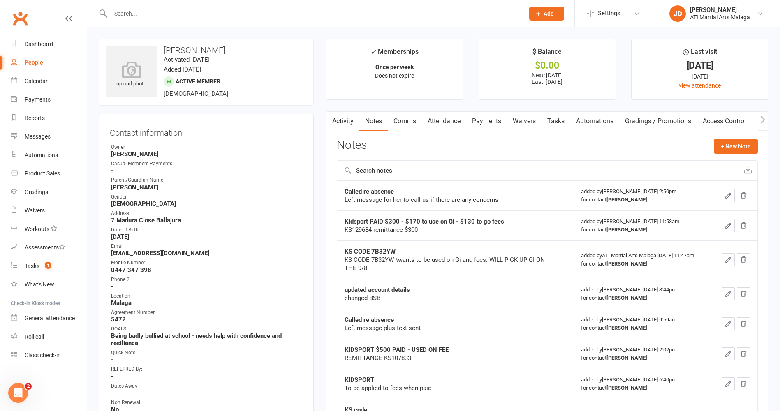
click at [136, 10] on input "text" at bounding box center [313, 14] width 411 height 12
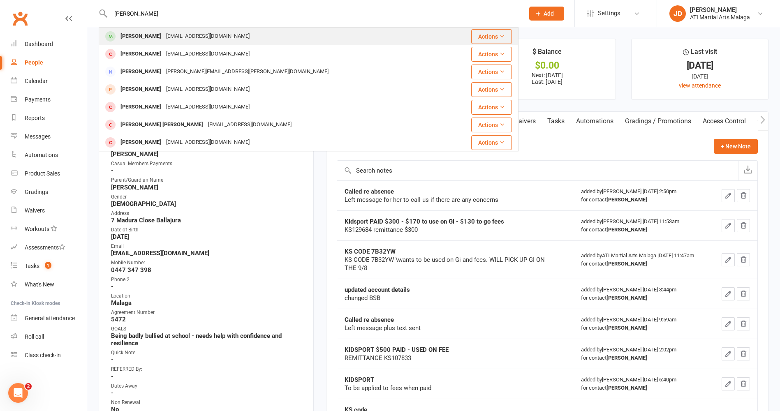
type input "[PERSON_NAME]"
click at [136, 33] on div "[PERSON_NAME]" at bounding box center [141, 36] width 46 height 12
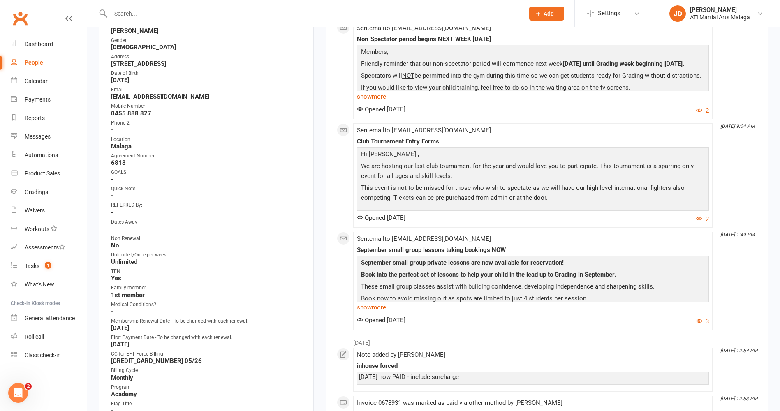
scroll to position [82, 0]
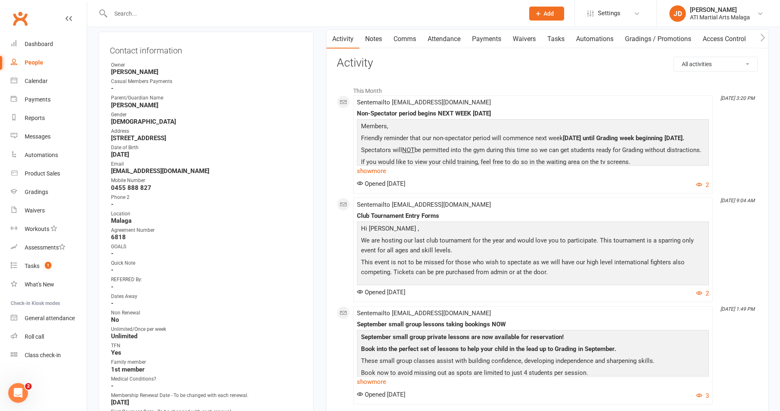
click at [490, 39] on link "Payments" at bounding box center [487, 39] width 41 height 19
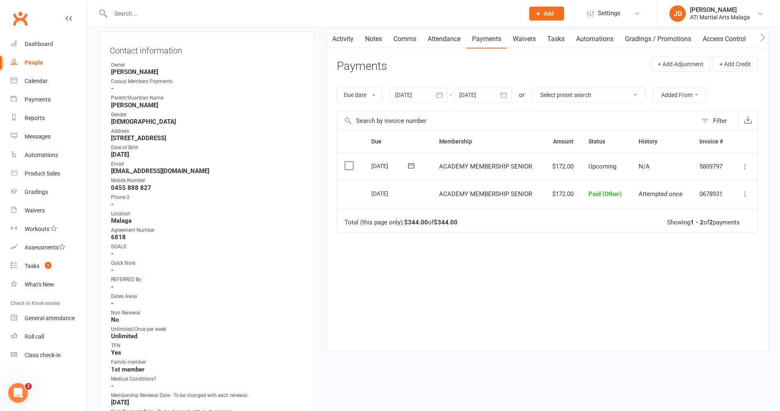
click at [439, 37] on link "Attendance" at bounding box center [444, 39] width 44 height 19
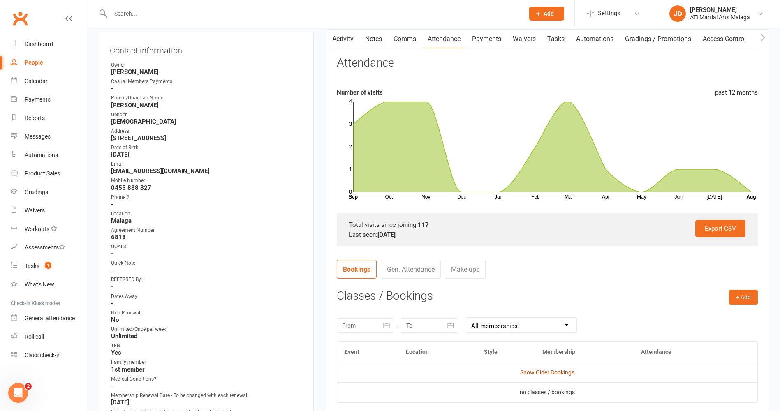
click at [548, 371] on link "Show Older Bookings" at bounding box center [547, 372] width 54 height 7
click at [407, 270] on link "Gen. Attendance" at bounding box center [411, 269] width 60 height 19
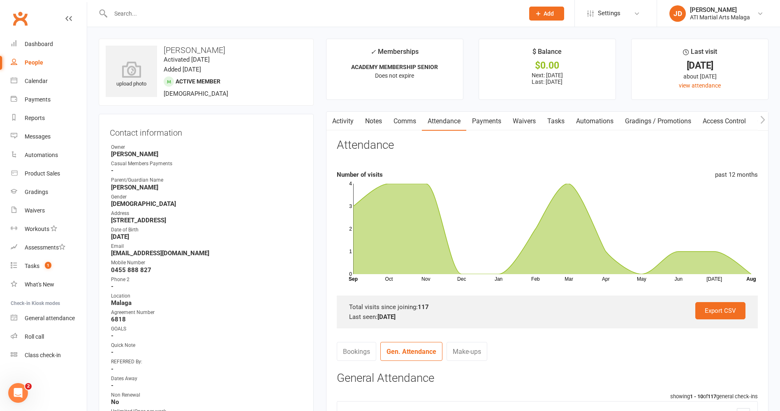
click at [144, 15] on input "text" at bounding box center [313, 14] width 411 height 12
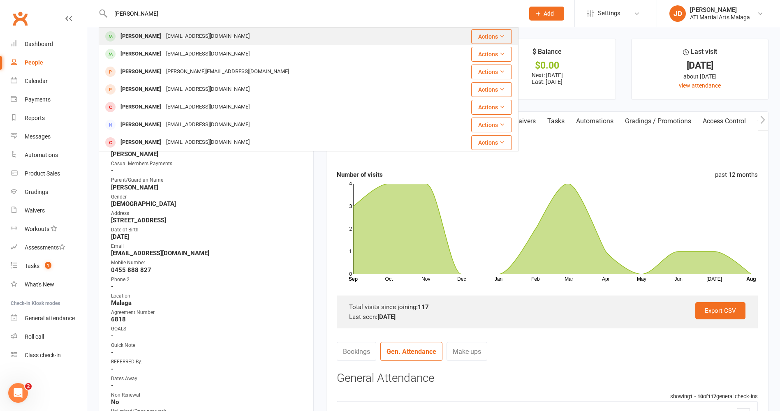
type input "[PERSON_NAME]"
click at [170, 35] on div "[EMAIL_ADDRESS][DOMAIN_NAME]" at bounding box center [208, 36] width 88 height 12
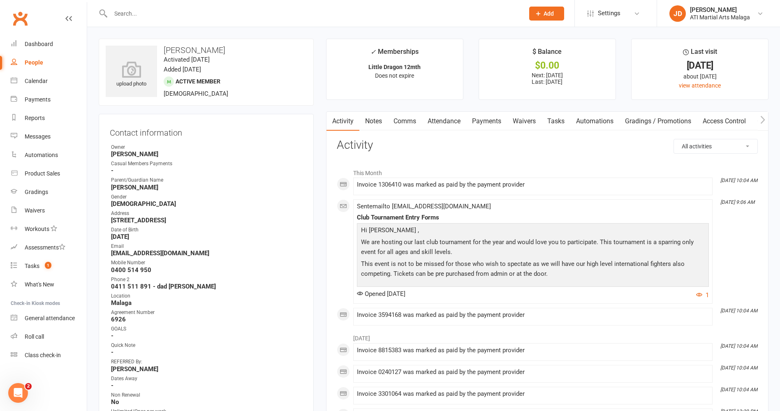
click at [374, 119] on link "Notes" at bounding box center [374, 121] width 28 height 19
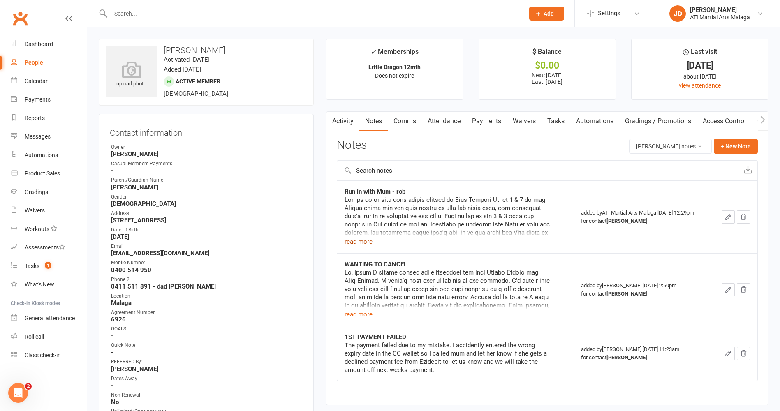
click at [365, 242] on button "read more" at bounding box center [359, 242] width 28 height 10
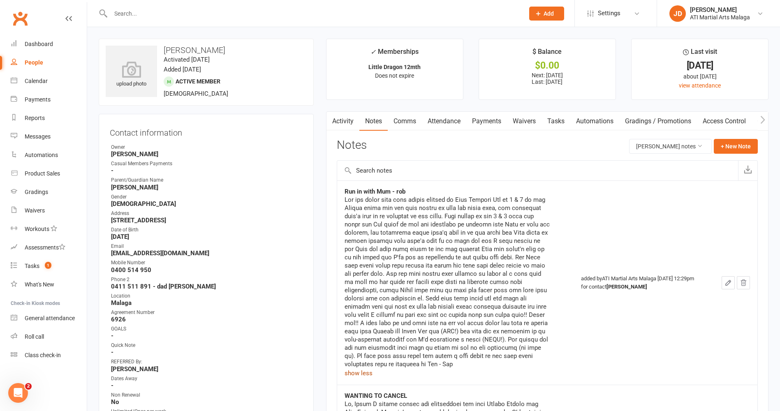
scroll to position [123, 0]
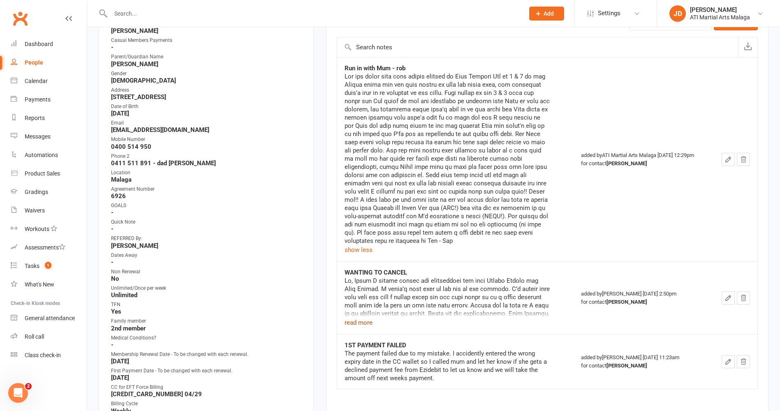
click at [357, 323] on button "read more" at bounding box center [359, 323] width 28 height 10
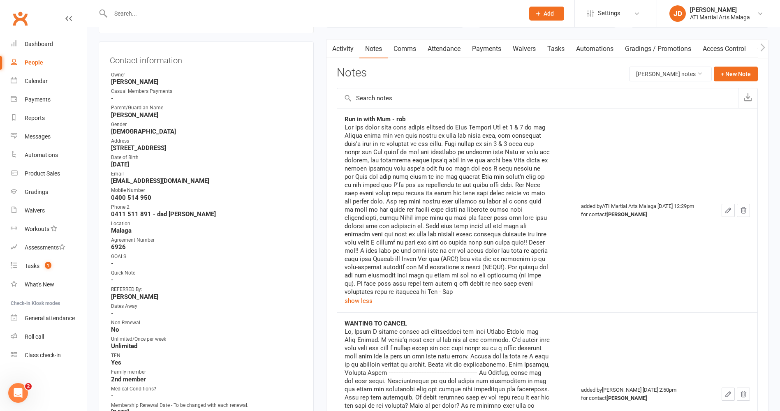
scroll to position [0, 0]
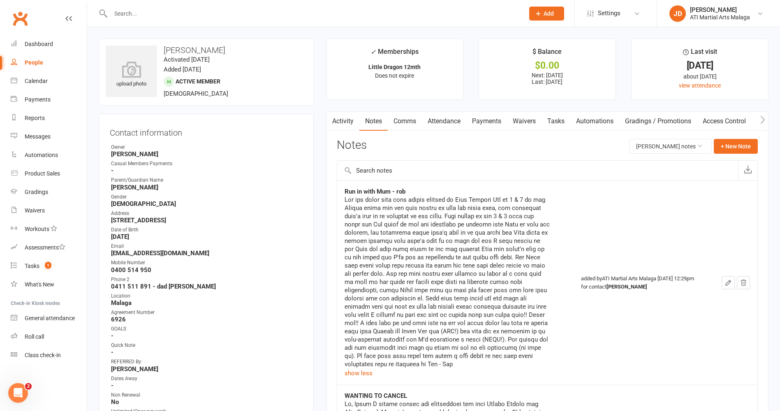
click at [488, 121] on link "Payments" at bounding box center [487, 121] width 41 height 19
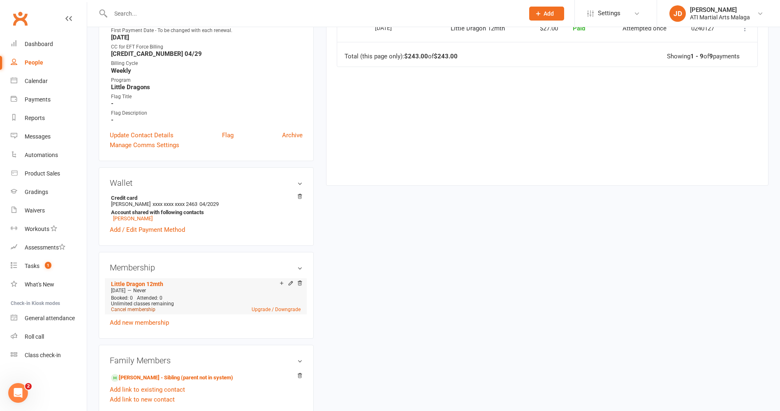
scroll to position [576, 0]
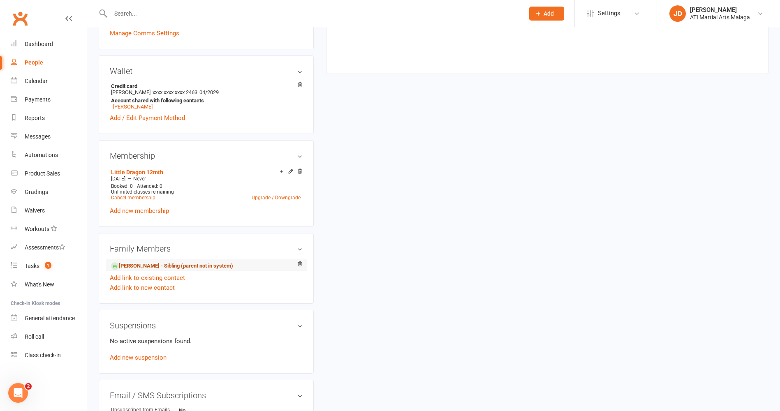
click at [143, 267] on link "[PERSON_NAME] - Sibling (parent not in system)" at bounding box center [172, 266] width 122 height 9
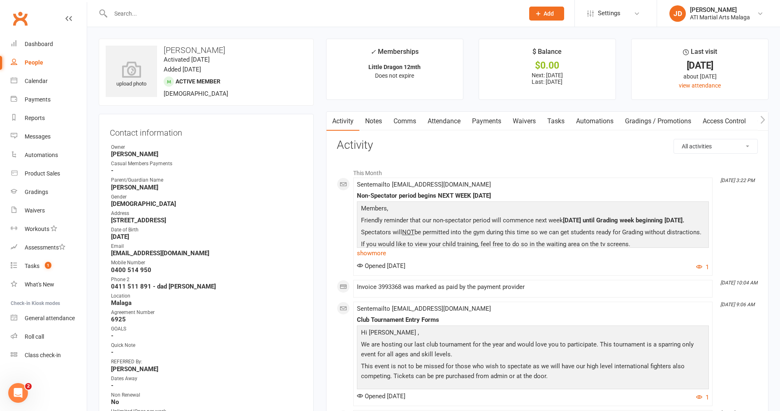
click at [489, 119] on link "Payments" at bounding box center [487, 121] width 41 height 19
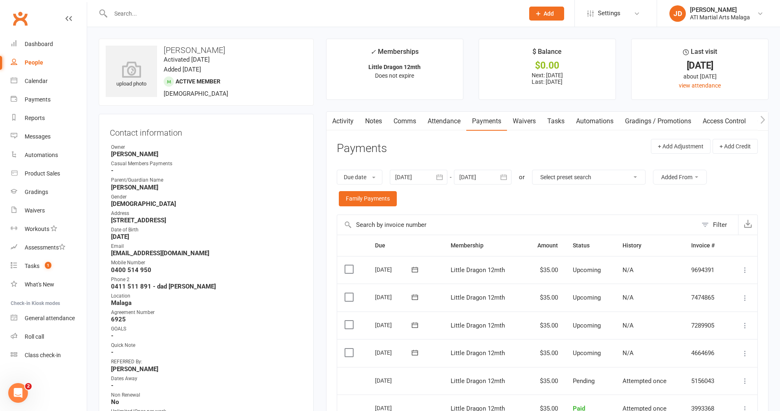
click at [122, 9] on input "text" at bounding box center [313, 14] width 411 height 12
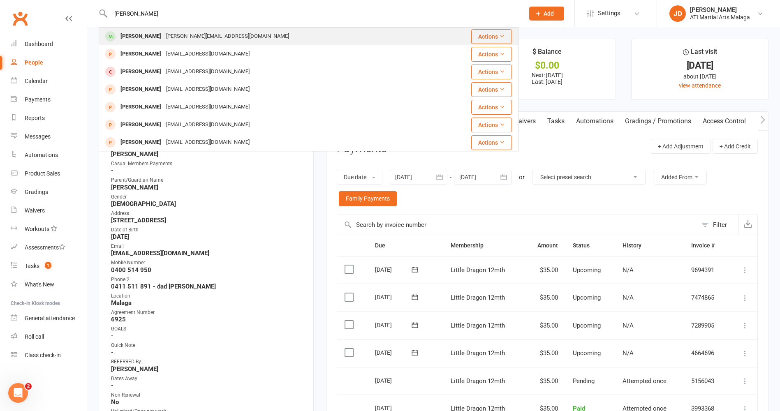
type input "[PERSON_NAME]"
click at [164, 33] on div "[PERSON_NAME][EMAIL_ADDRESS][DOMAIN_NAME]" at bounding box center [228, 36] width 128 height 12
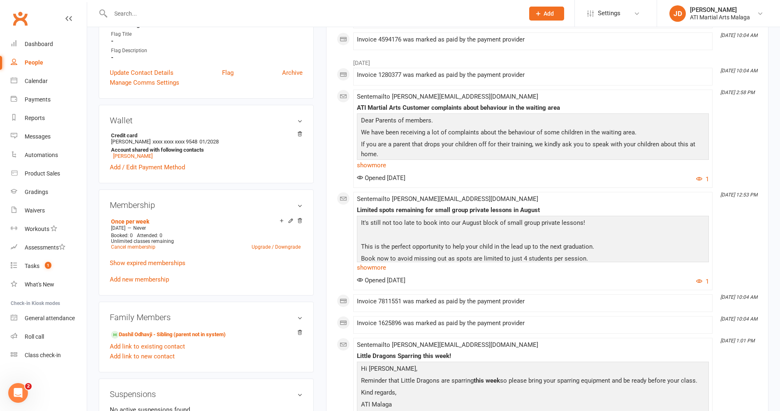
scroll to position [576, 0]
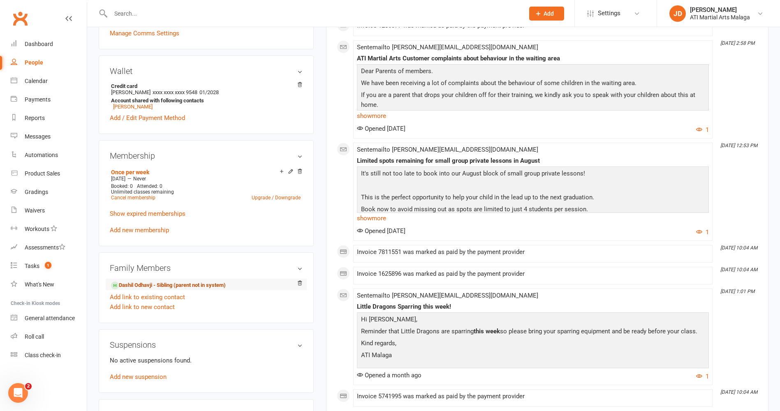
click at [132, 284] on link "Dashil Odhavji - Sibling (parent not in system)" at bounding box center [168, 285] width 115 height 9
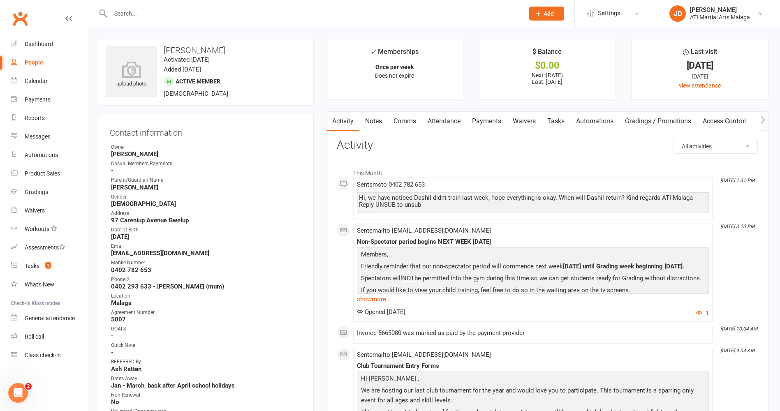
click at [372, 118] on link "Notes" at bounding box center [374, 121] width 28 height 19
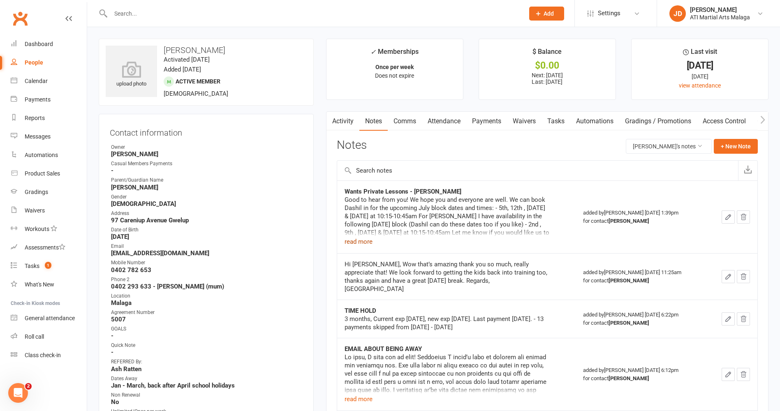
click at [363, 240] on button "read more" at bounding box center [359, 242] width 28 height 10
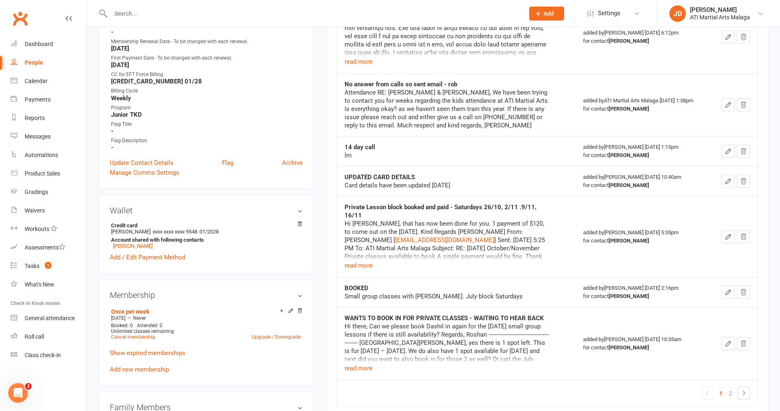
scroll to position [535, 0]
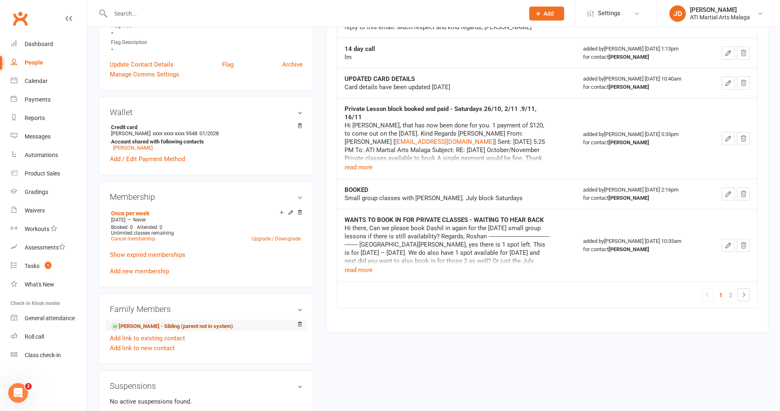
click at [138, 324] on link "[PERSON_NAME] - Sibling (parent not in system)" at bounding box center [172, 327] width 122 height 9
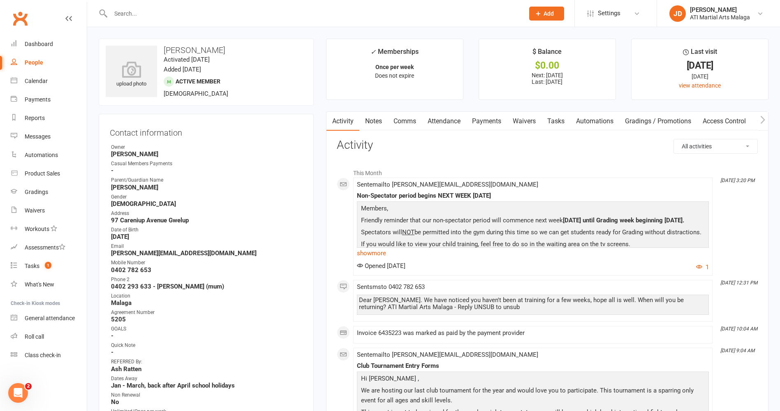
click at [381, 121] on link "Notes" at bounding box center [374, 121] width 28 height 19
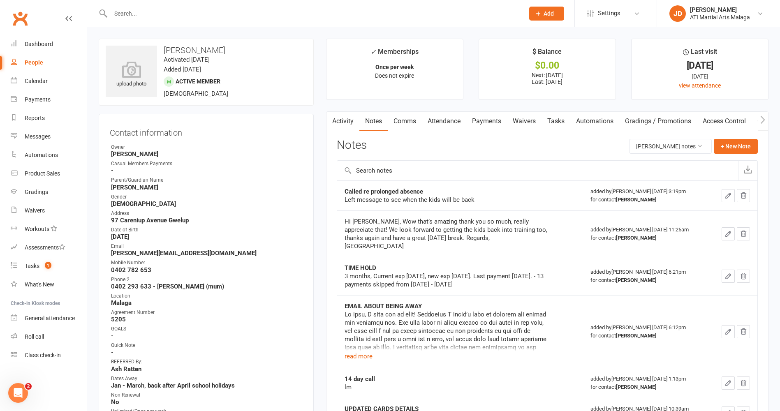
click at [135, 9] on input "text" at bounding box center [313, 14] width 411 height 12
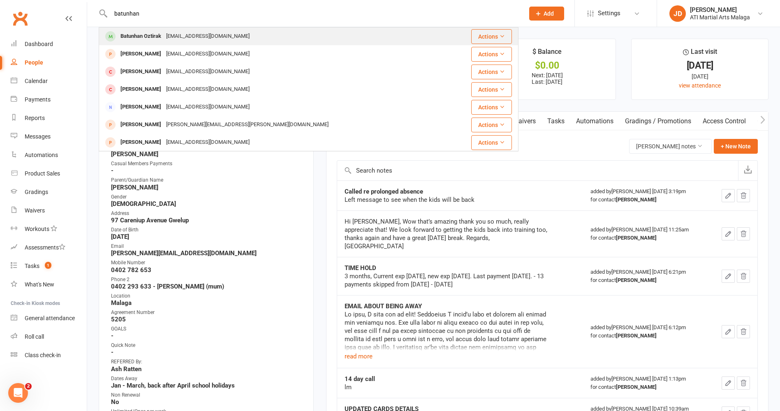
type input "batunhan"
drag, startPoint x: 148, startPoint y: 37, endPoint x: 154, endPoint y: 36, distance: 5.9
click at [151, 37] on div "Batunhan Oztirak" at bounding box center [141, 36] width 46 height 12
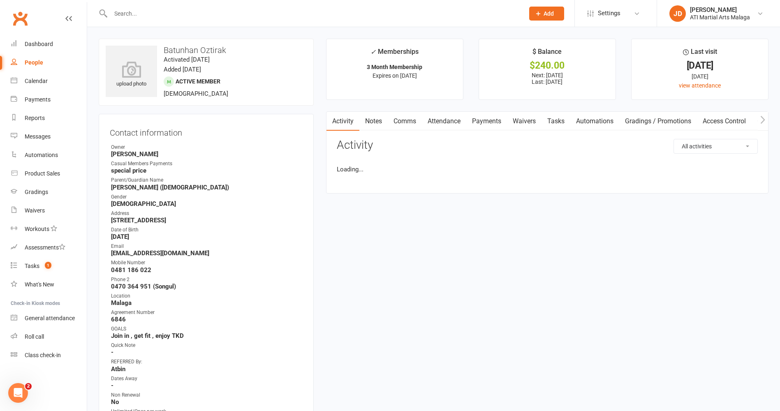
click at [136, 14] on input "text" at bounding box center [313, 14] width 411 height 12
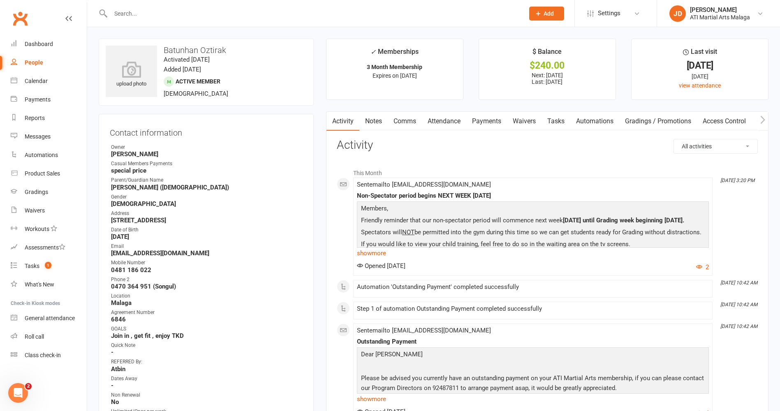
click at [485, 122] on link "Payments" at bounding box center [487, 121] width 41 height 19
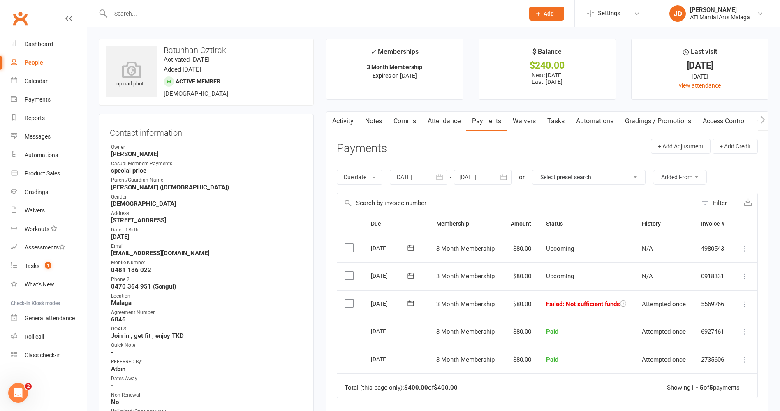
click at [369, 117] on link "Notes" at bounding box center [374, 121] width 28 height 19
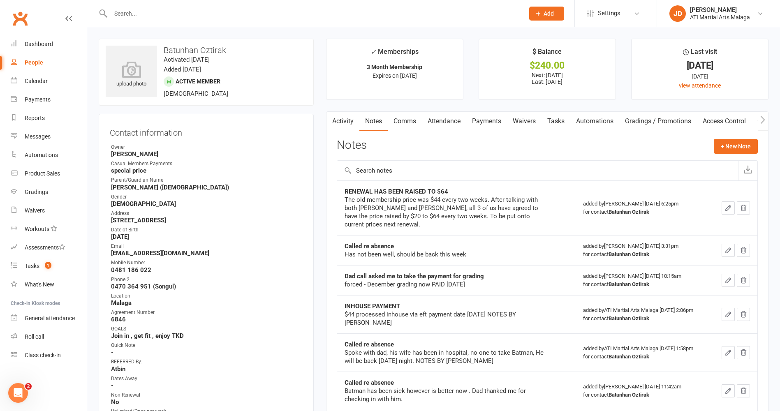
click at [484, 121] on link "Payments" at bounding box center [487, 121] width 41 height 19
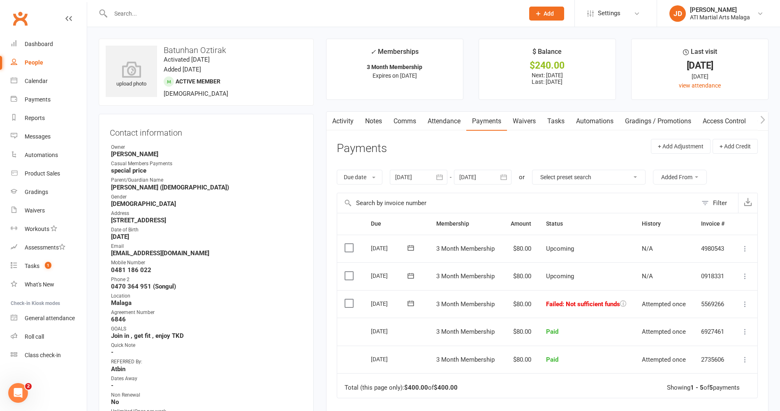
click at [346, 120] on link "Activity" at bounding box center [343, 121] width 33 height 19
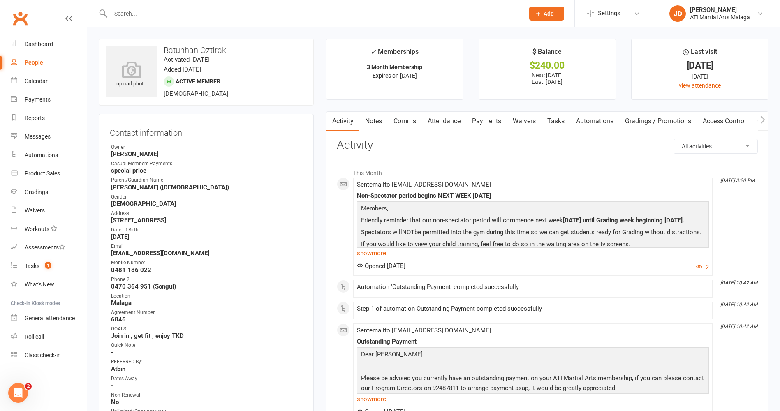
click at [490, 121] on link "Payments" at bounding box center [487, 121] width 41 height 19
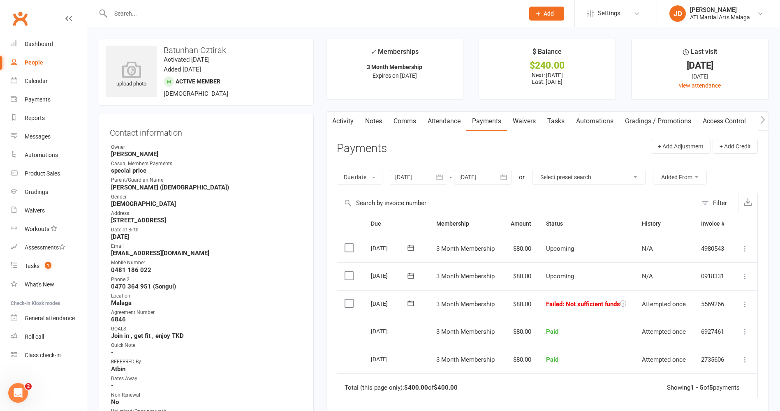
click at [376, 118] on link "Notes" at bounding box center [374, 121] width 28 height 19
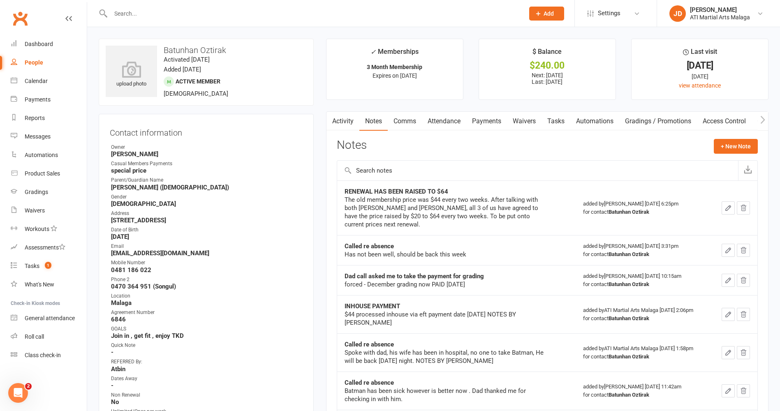
click at [453, 120] on link "Attendance" at bounding box center [444, 121] width 44 height 19
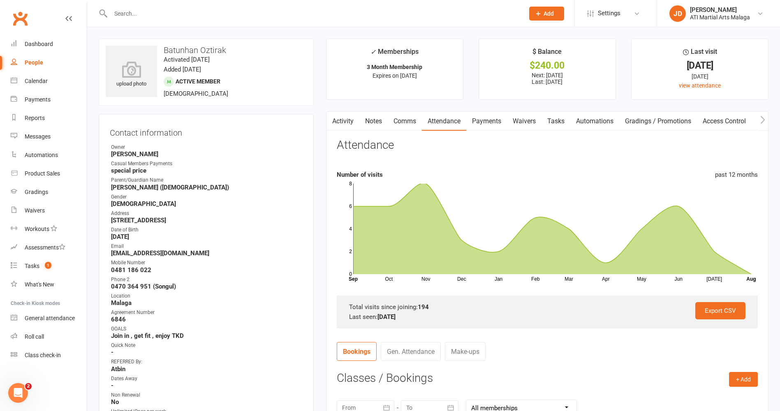
click at [492, 118] on link "Payments" at bounding box center [487, 121] width 41 height 19
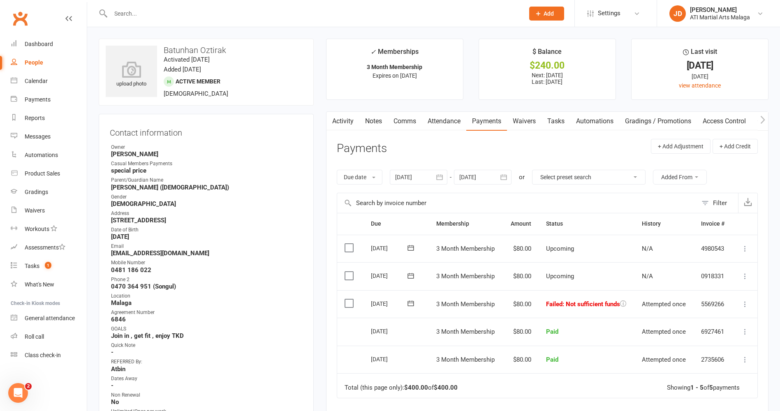
click at [371, 120] on link "Notes" at bounding box center [374, 121] width 28 height 19
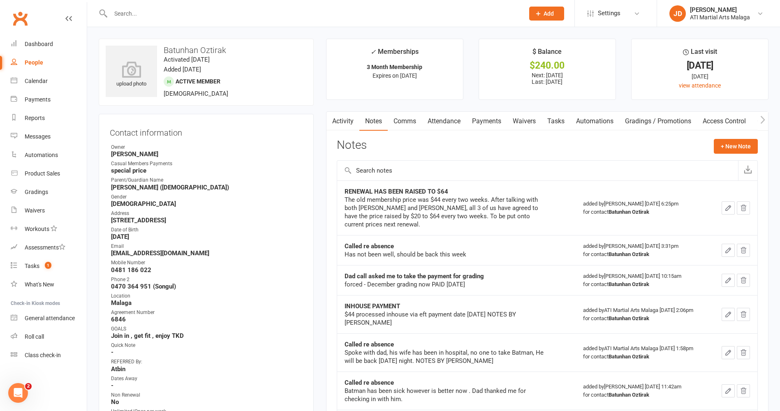
click at [406, 121] on link "Comms" at bounding box center [405, 121] width 34 height 19
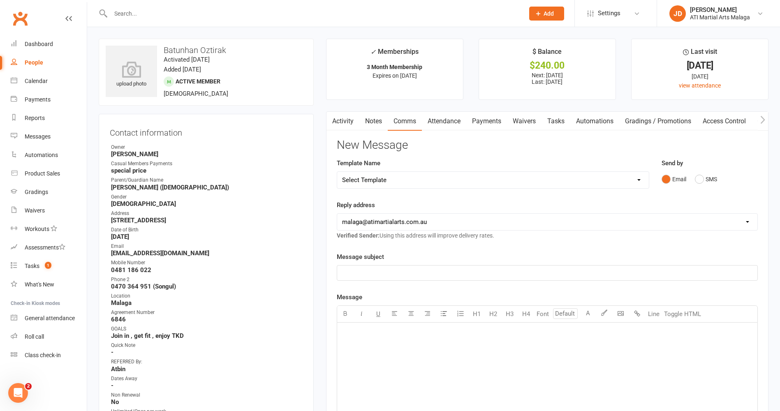
click at [639, 178] on select "Select Template [SMS] 8 days absence [Email] New Kids BJJ Class Starting [DATE]…" at bounding box center [493, 180] width 312 height 16
select select "0"
click at [337, 172] on select "Select Template [SMS] 8 days absence [Email] New Kids BJJ Class Starting [DATE]…" at bounding box center [493, 180] width 312 height 16
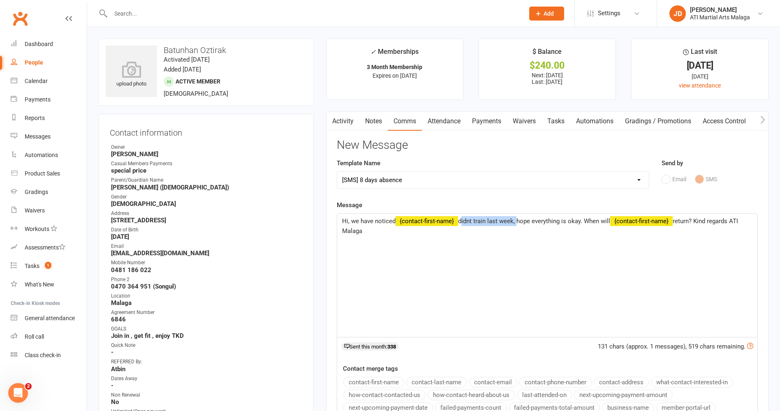
drag, startPoint x: 518, startPoint y: 222, endPoint x: 461, endPoint y: 225, distance: 56.5
click at [461, 225] on p "Hi, we have noticed ﻿ {contact-first-name} didnt train last week, hope everythi…" at bounding box center [547, 226] width 411 height 20
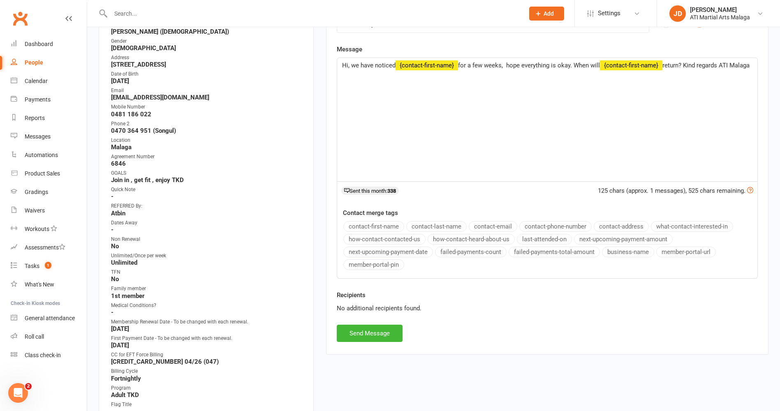
scroll to position [165, 0]
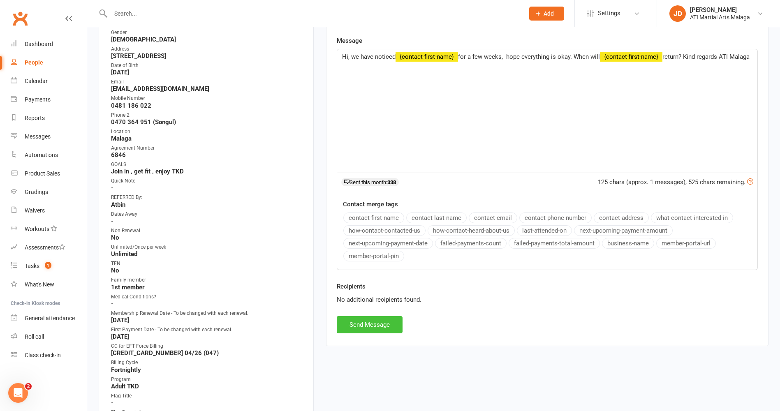
click at [368, 325] on button "Send Message" at bounding box center [370, 324] width 66 height 17
select select
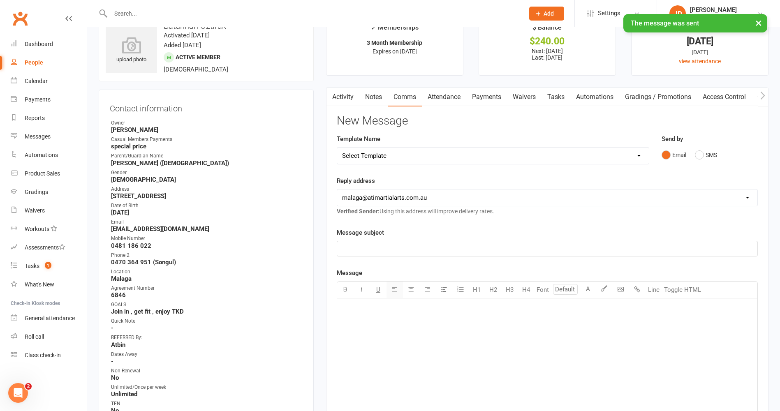
scroll to position [0, 0]
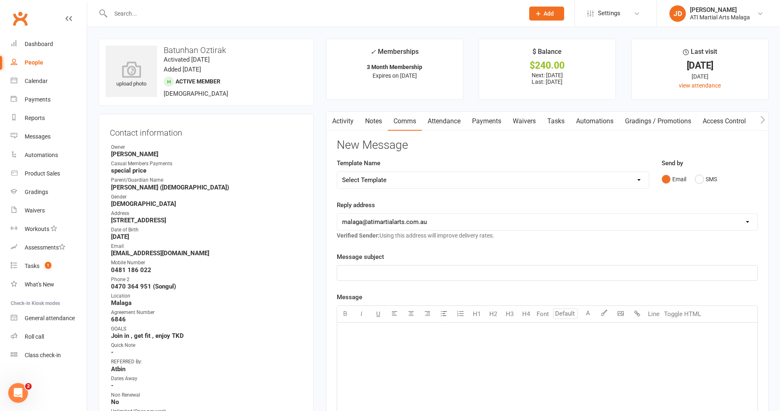
click at [340, 121] on link "Activity" at bounding box center [343, 121] width 33 height 19
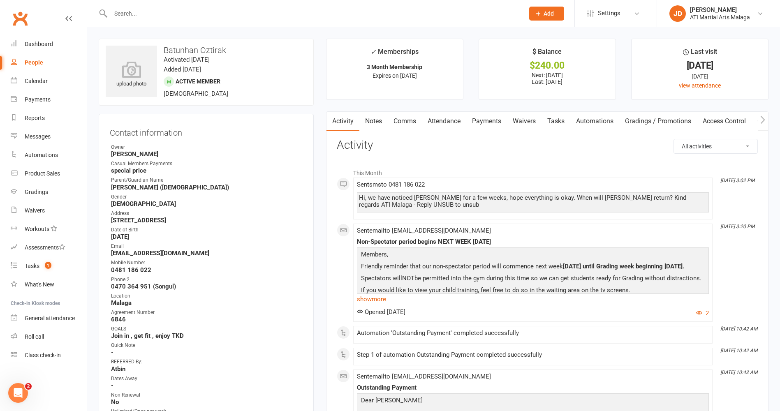
click at [375, 120] on link "Notes" at bounding box center [374, 121] width 28 height 19
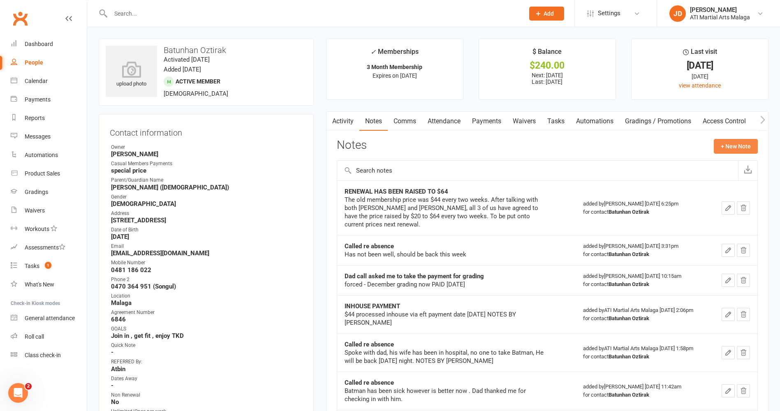
click at [732, 145] on button "+ New Note" at bounding box center [736, 146] width 44 height 15
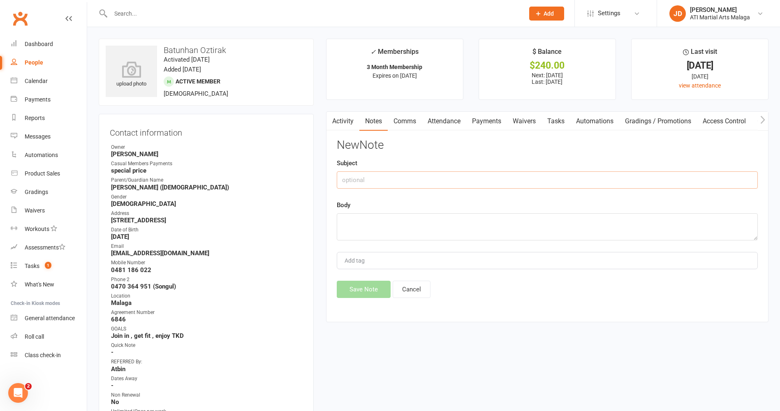
click at [376, 181] on input "text" at bounding box center [547, 180] width 421 height 17
type input "Dad called re absence"
drag, startPoint x: 345, startPoint y: 221, endPoint x: 346, endPoint y: 216, distance: 4.6
click at [345, 221] on textarea at bounding box center [547, 227] width 421 height 27
type textarea "[PERSON_NAME] has had a finger problem apparently. Should be back next week."
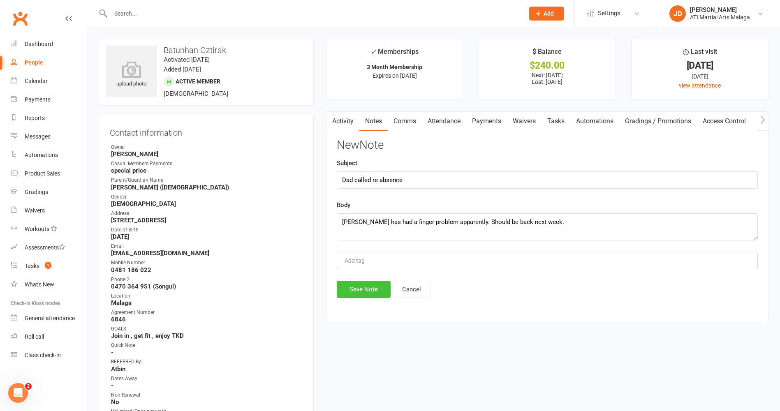
click at [358, 290] on button "Save Note" at bounding box center [364, 289] width 54 height 17
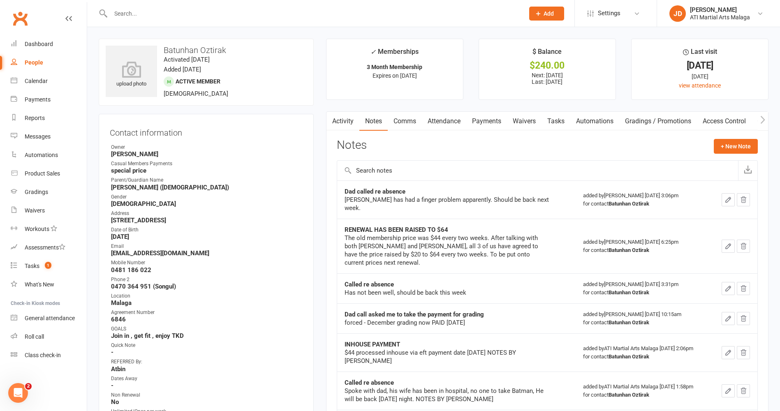
click at [141, 13] on input "text" at bounding box center [313, 14] width 411 height 12
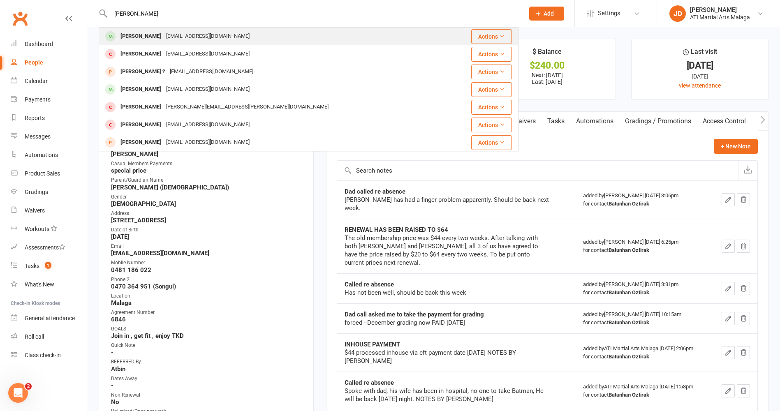
type input "[PERSON_NAME]"
click at [143, 37] on div "[PERSON_NAME]" at bounding box center [141, 36] width 46 height 12
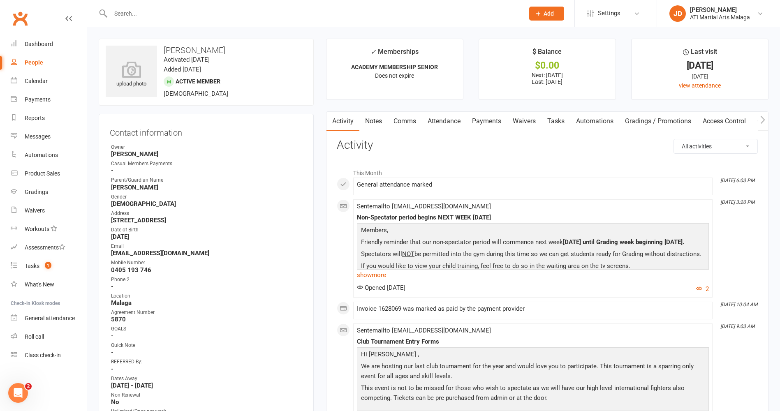
click at [147, 12] on input "text" at bounding box center [313, 14] width 411 height 12
click at [135, 10] on input "text" at bounding box center [313, 14] width 411 height 12
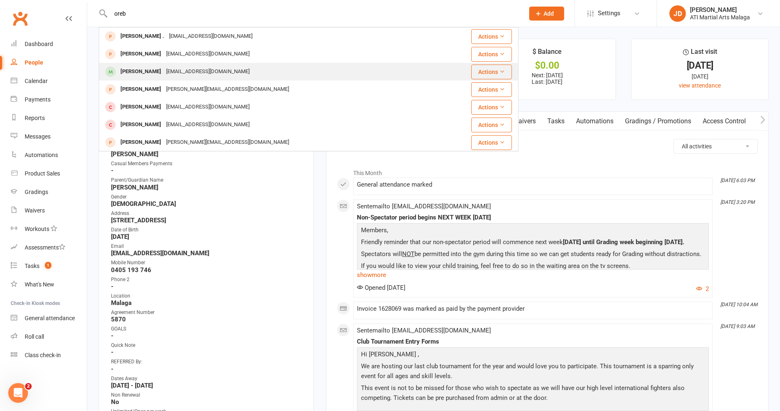
type input "oreb"
click at [133, 70] on div "[PERSON_NAME]" at bounding box center [141, 72] width 46 height 12
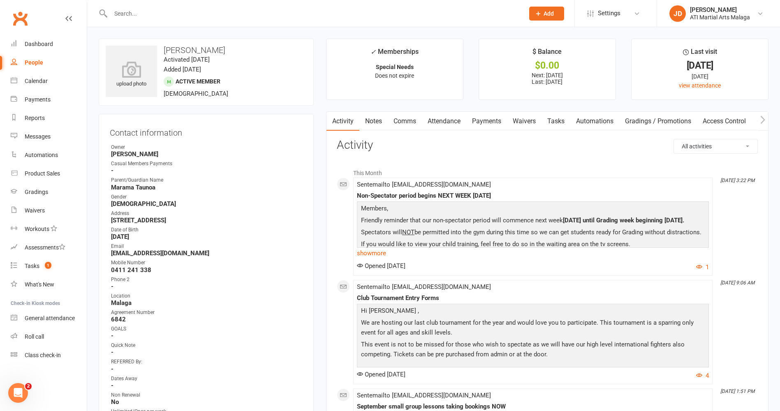
click at [376, 121] on link "Notes" at bounding box center [374, 121] width 28 height 19
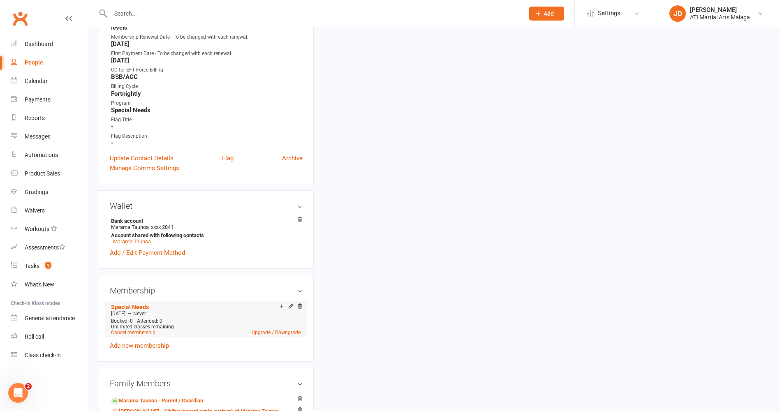
scroll to position [453, 0]
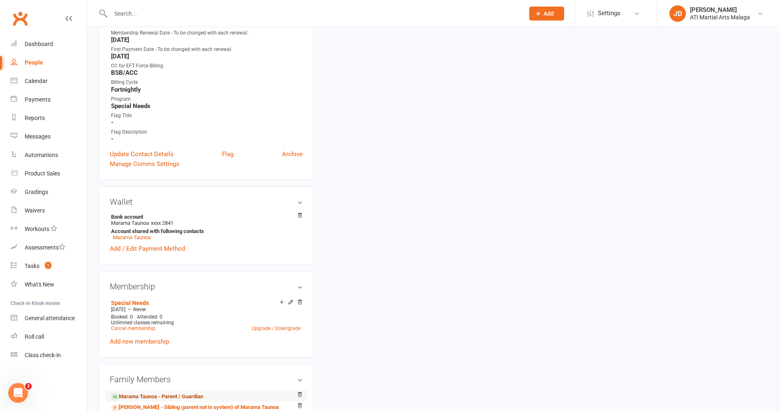
click at [147, 393] on link "Marama Taunoa - Parent / Guardian" at bounding box center [157, 397] width 92 height 9
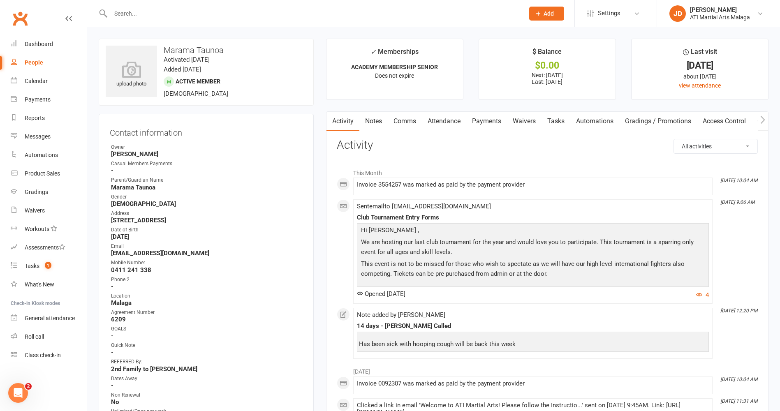
click at [141, 8] on input "text" at bounding box center [313, 14] width 411 height 12
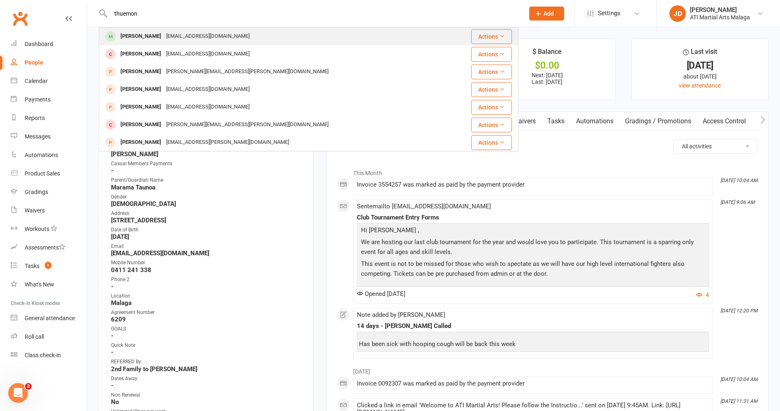
type input "thuemon"
click at [153, 35] on div "[PERSON_NAME]" at bounding box center [141, 36] width 46 height 12
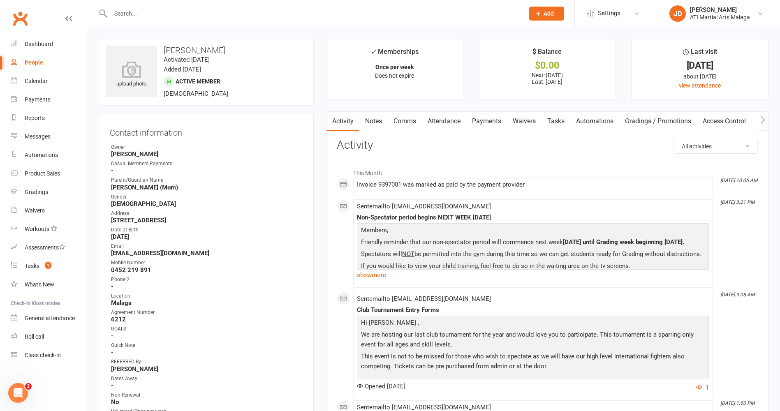
click at [375, 119] on link "Notes" at bounding box center [374, 121] width 28 height 19
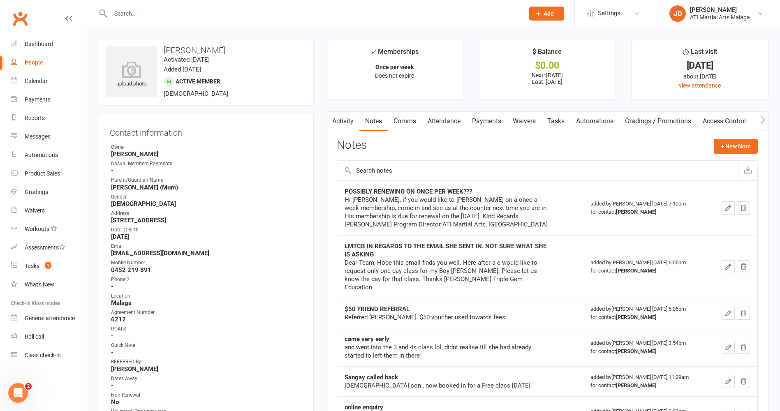
click at [340, 121] on link "Activity" at bounding box center [343, 121] width 33 height 19
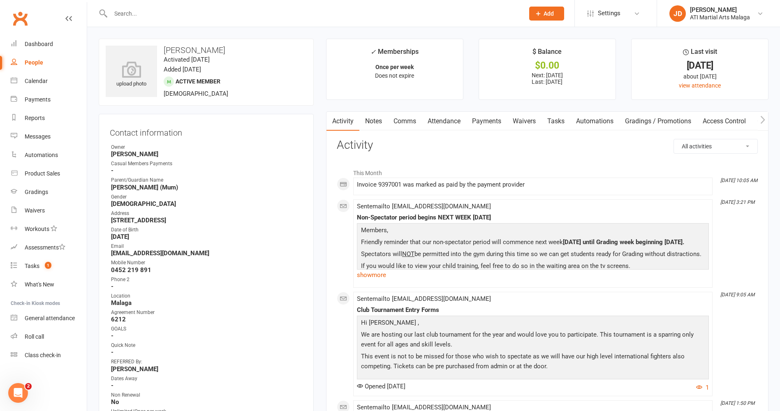
click at [372, 118] on link "Notes" at bounding box center [374, 121] width 28 height 19
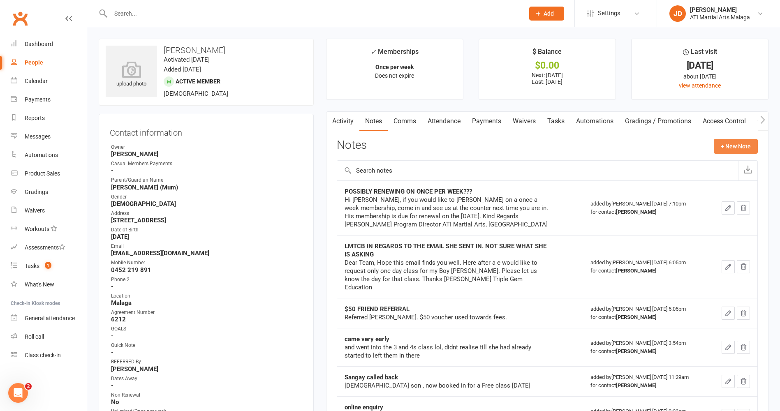
click at [734, 146] on button "+ New Note" at bounding box center [736, 146] width 44 height 15
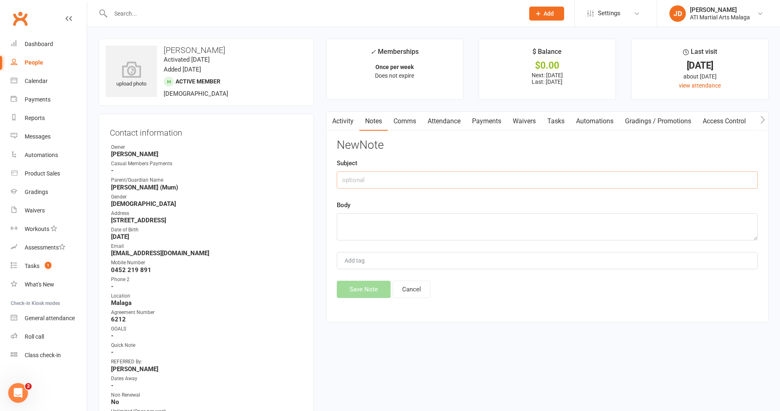
click at [366, 180] on input "text" at bounding box center [547, 180] width 421 height 17
click at [412, 290] on button "Cancel" at bounding box center [412, 289] width 38 height 17
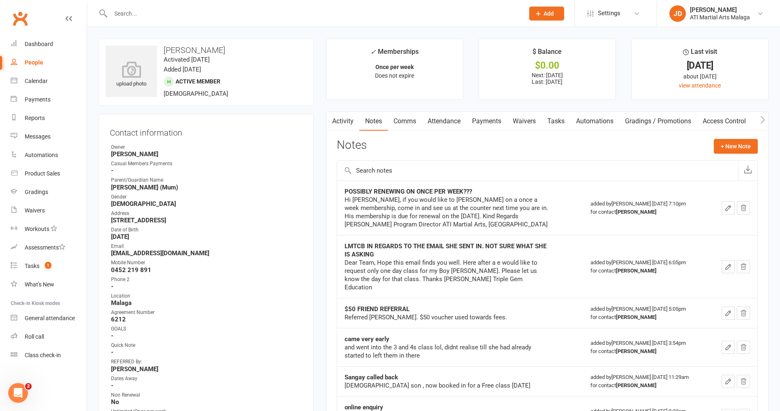
click at [407, 121] on link "Comms" at bounding box center [405, 121] width 34 height 19
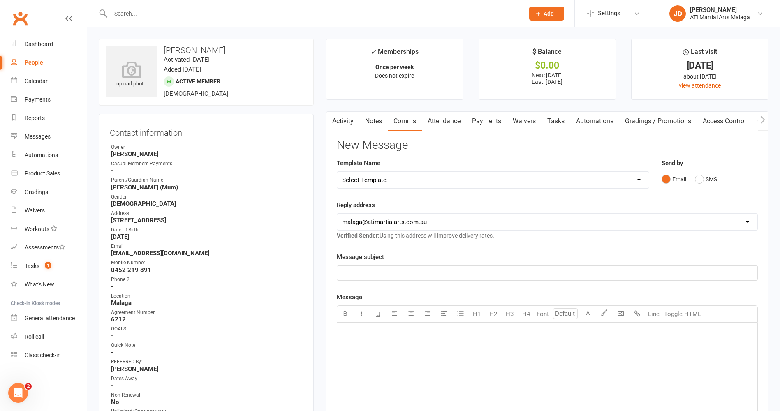
drag, startPoint x: 639, startPoint y: 179, endPoint x: 633, endPoint y: 178, distance: 6.7
click at [639, 179] on select "Select Template [SMS] 8 days absence [Email] New Kids BJJ Class Starting [DATE]…" at bounding box center [493, 180] width 312 height 16
select select "0"
click at [337, 172] on select "Select Template [SMS] 8 days absence [Email] New Kids BJJ Class Starting [DATE]…" at bounding box center [493, 180] width 312 height 16
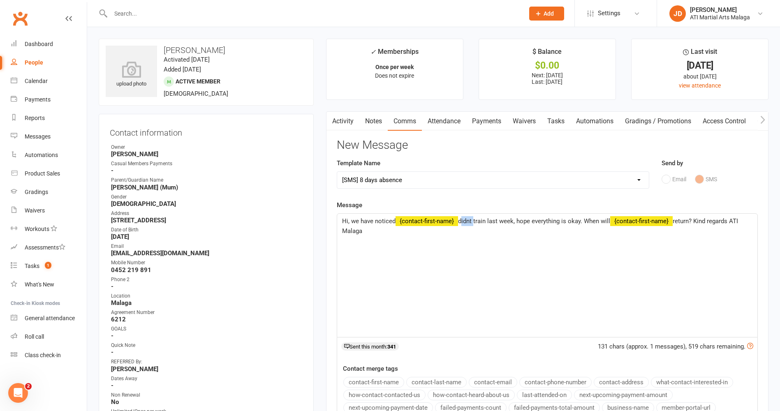
drag, startPoint x: 476, startPoint y: 221, endPoint x: 471, endPoint y: 224, distance: 5.9
click at [463, 221] on span "didnt train last week, hope everything is okay. When will" at bounding box center [534, 221] width 152 height 7
click at [491, 223] on span "hasnt train last week, hope everything is okay. When will" at bounding box center [535, 221] width 154 height 7
click at [559, 221] on span "hasnt trained for a couple of weeks. last week, hope everything is okay. When w…" at bounding box center [569, 221] width 223 height 7
click at [587, 221] on span "hasnt trained for a couple of weeks, last week, hope everything is okay. When w…" at bounding box center [569, 221] width 223 height 7
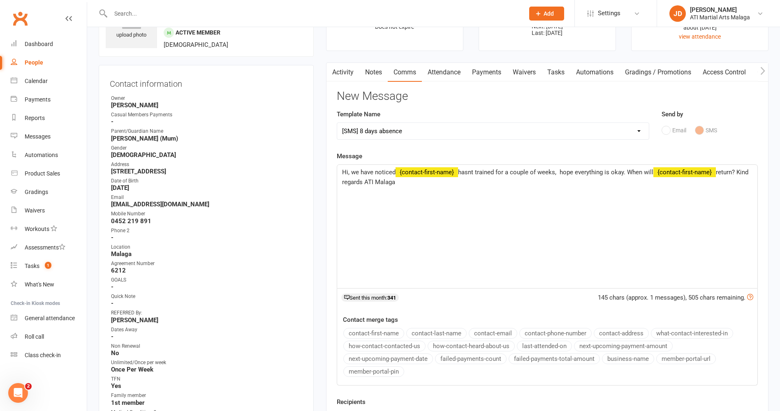
scroll to position [206, 0]
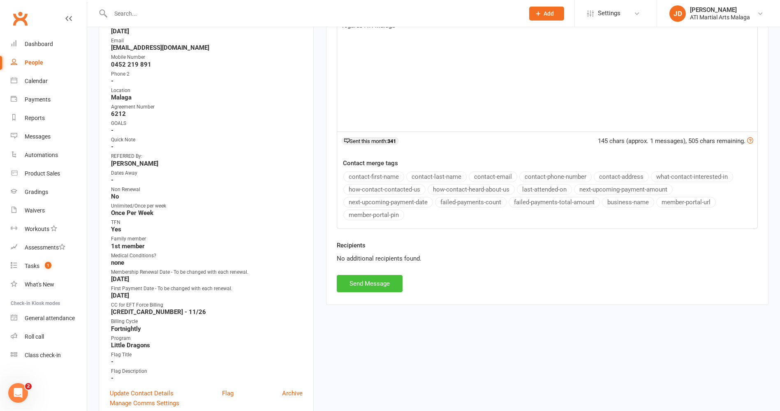
click at [354, 283] on button "Send Message" at bounding box center [370, 283] width 66 height 17
select select
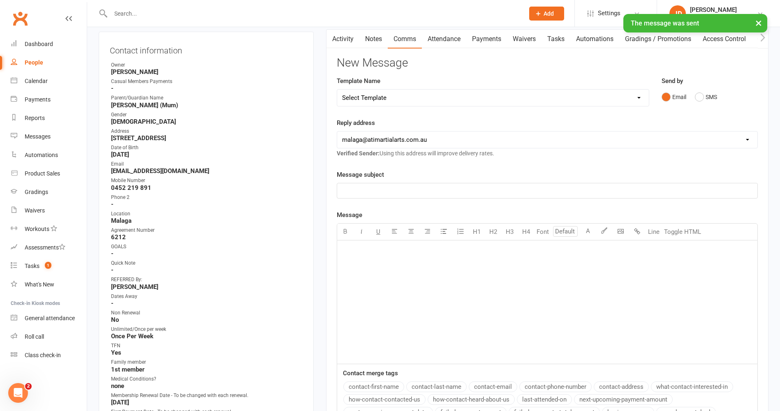
scroll to position [0, 0]
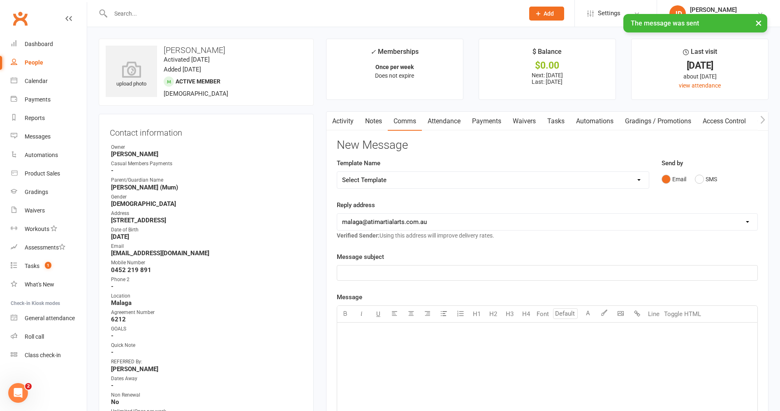
click at [344, 123] on link "Activity" at bounding box center [343, 121] width 33 height 19
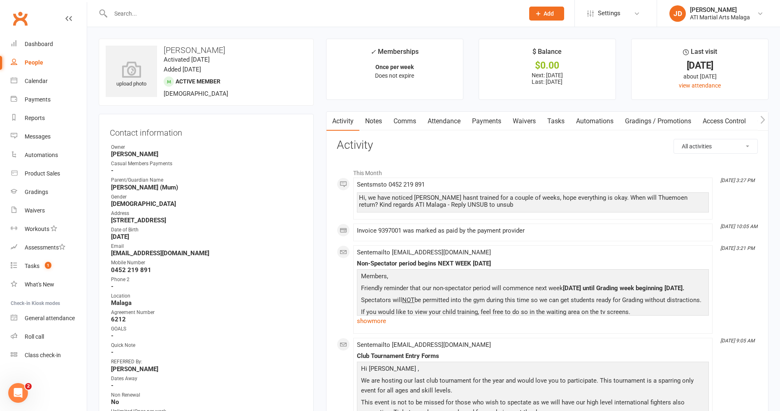
click at [144, 8] on input "text" at bounding box center [313, 14] width 411 height 12
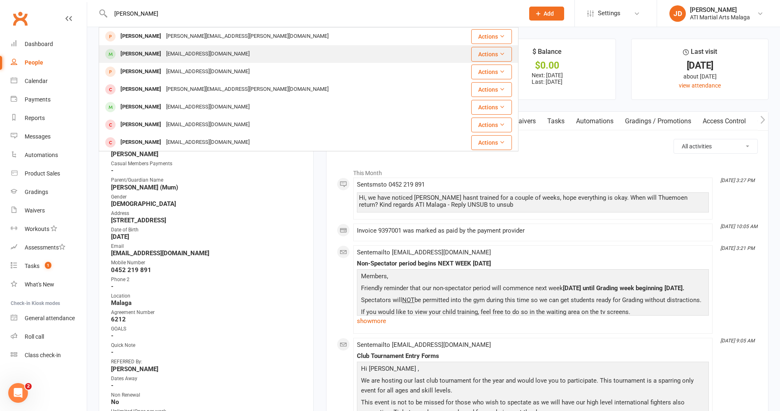
type input "[PERSON_NAME]"
click at [150, 55] on div "[PERSON_NAME]" at bounding box center [141, 54] width 46 height 12
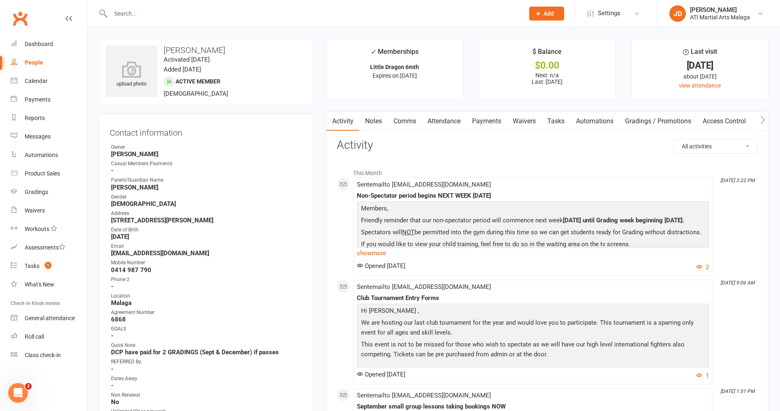
click at [375, 119] on link "Notes" at bounding box center [374, 121] width 28 height 19
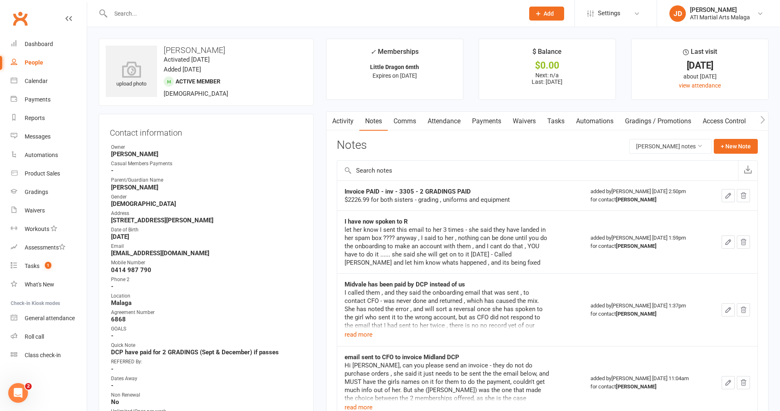
click at [344, 121] on link "Activity" at bounding box center [343, 121] width 33 height 19
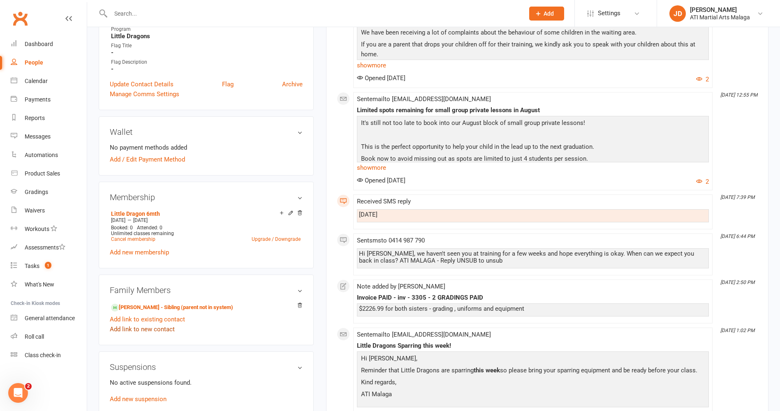
scroll to position [576, 0]
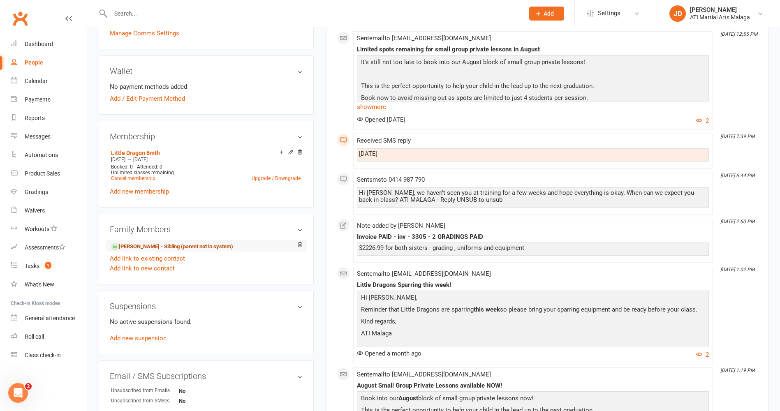
click at [133, 245] on link "[PERSON_NAME] - Sibling (parent not in system)" at bounding box center [172, 247] width 122 height 9
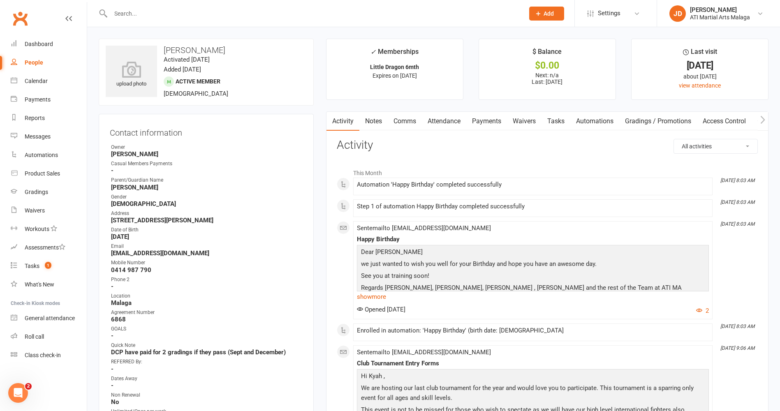
click at [376, 117] on link "Notes" at bounding box center [374, 121] width 28 height 19
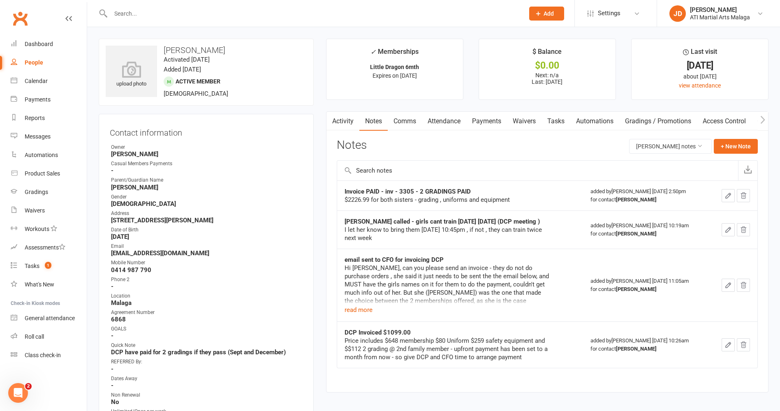
click at [344, 122] on link "Activity" at bounding box center [343, 121] width 33 height 19
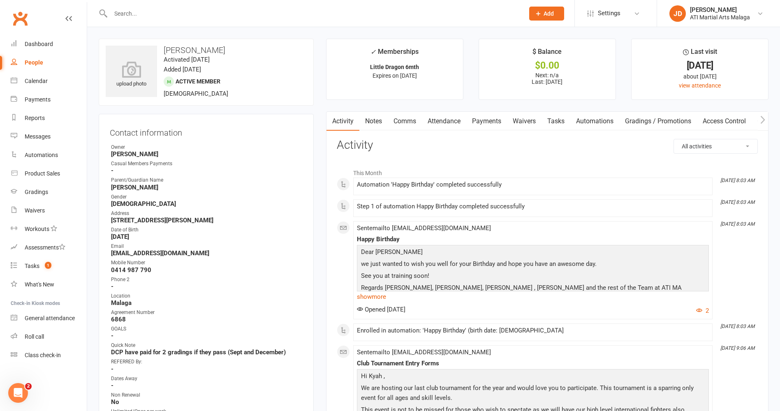
click at [378, 119] on link "Notes" at bounding box center [374, 121] width 28 height 19
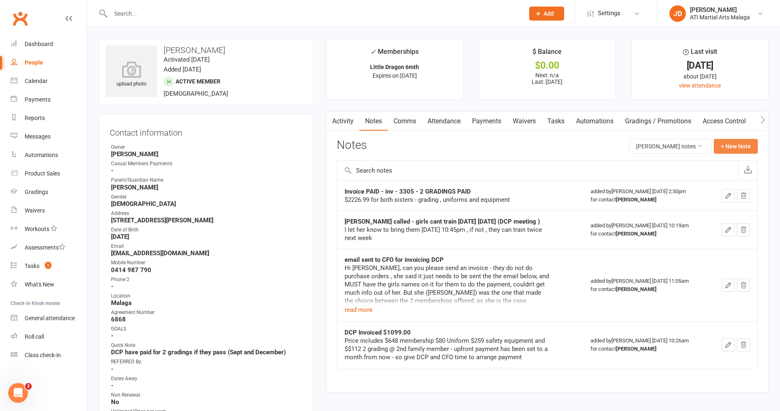
click at [731, 146] on button "+ New Note" at bounding box center [736, 146] width 44 height 15
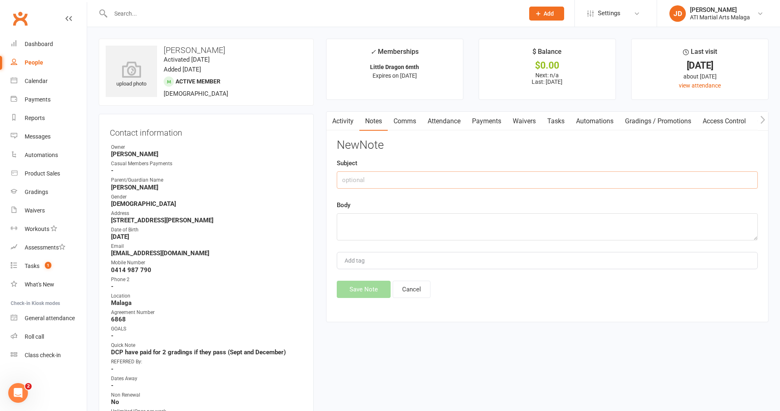
click at [385, 180] on input "text" at bounding box center [547, 180] width 421 height 17
type input "Called regarding absence"
click at [343, 216] on textarea at bounding box center [547, 227] width 421 height 27
type textarea "A"
type textarea "T"
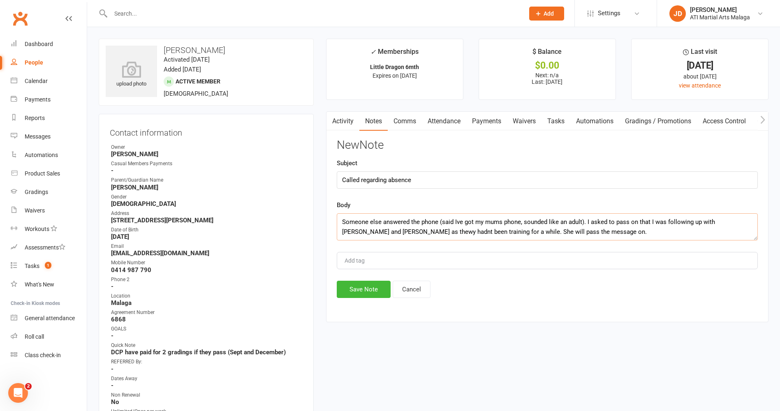
click at [382, 232] on textarea "Someone else answered the phone (said Ive got my mums phone, sounded like an ad…" at bounding box center [547, 227] width 421 height 27
type textarea "Someone else answered the phone (said Ive got my mums phone, sounded like an ad…"
drag, startPoint x: 365, startPoint y: 294, endPoint x: 379, endPoint y: 295, distance: 14.5
click at [368, 295] on button "Save Note" at bounding box center [364, 289] width 54 height 17
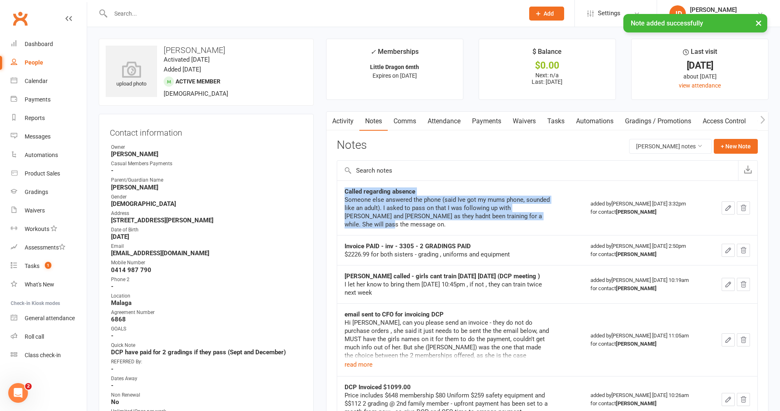
drag, startPoint x: 341, startPoint y: 188, endPoint x: 541, endPoint y: 225, distance: 203.1
click at [548, 225] on td "Called regarding absence Someone else answered the phone (said Ive got my mums …" at bounding box center [460, 208] width 246 height 55
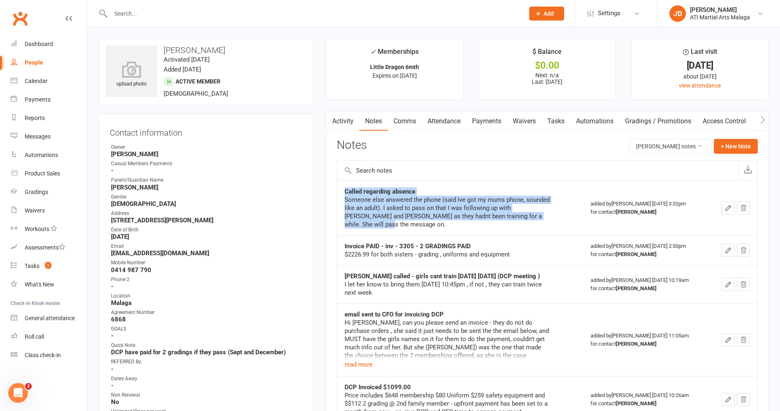
copy div "Called regarding absence Someone else answered the phone (said Ive got my mums …"
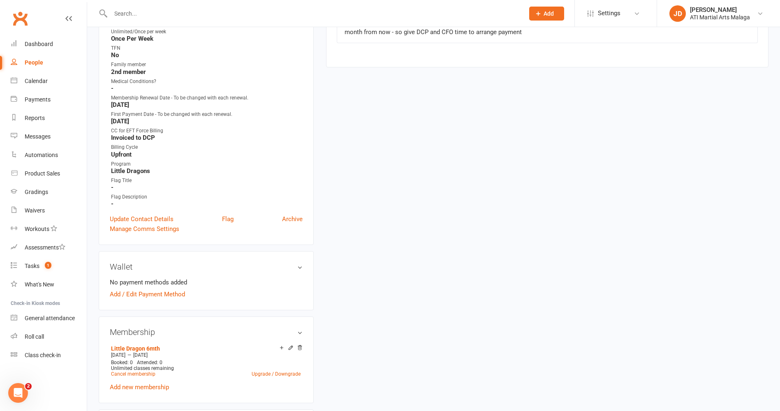
scroll to position [494, 0]
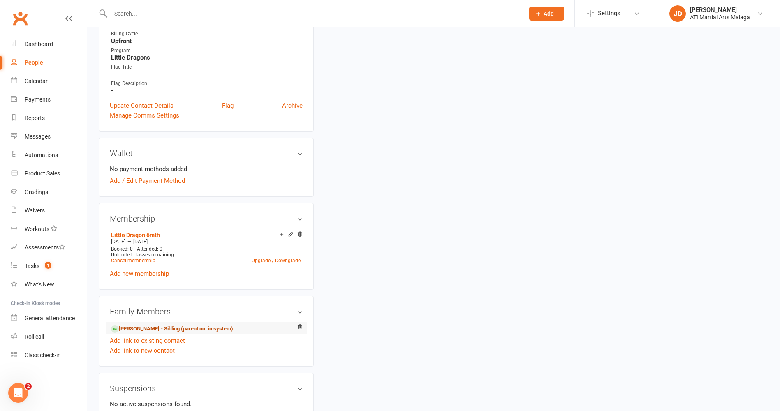
click at [132, 326] on link "[PERSON_NAME] - Sibling (parent not in system)" at bounding box center [172, 329] width 122 height 9
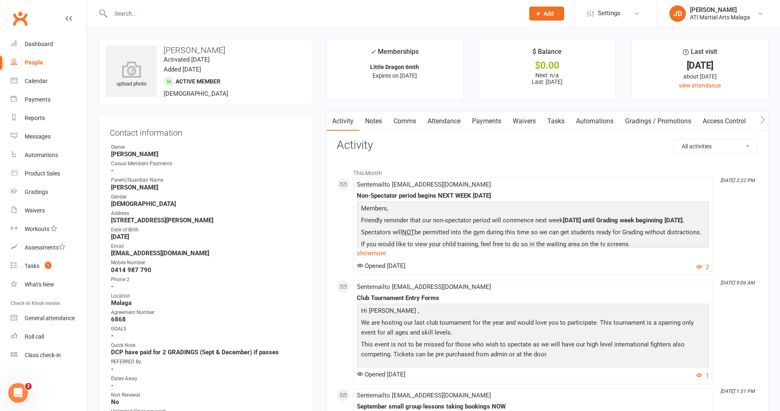
click at [369, 120] on link "Notes" at bounding box center [374, 121] width 28 height 19
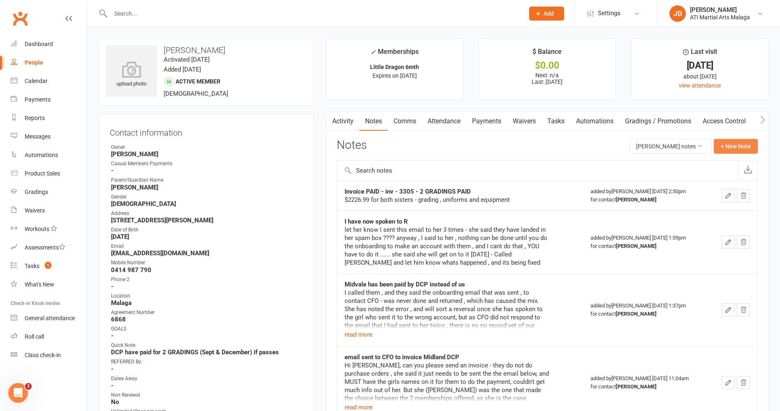
click at [729, 142] on button "+ New Note" at bounding box center [736, 146] width 44 height 15
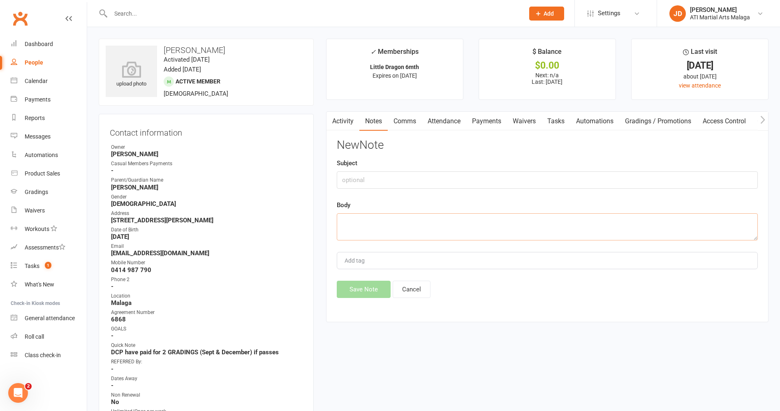
paste textarea "Called regarding absence Someone else answered the phone (said Ive got my mums …"
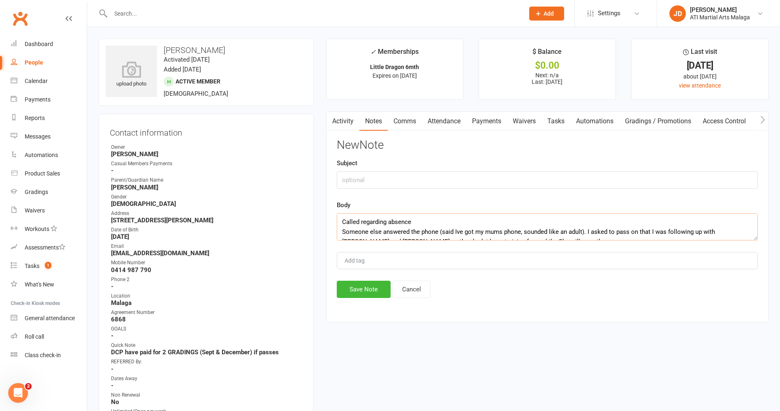
scroll to position [5, 0]
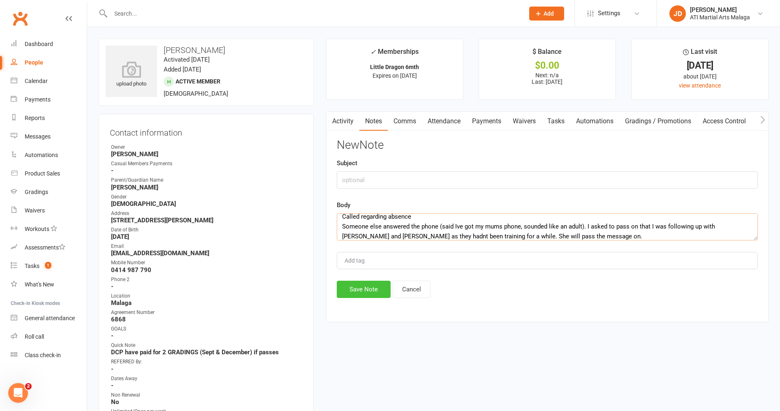
type textarea "Called regarding absence Someone else answered the phone (said Ive got my mums …"
click at [361, 287] on button "Save Note" at bounding box center [364, 289] width 54 height 17
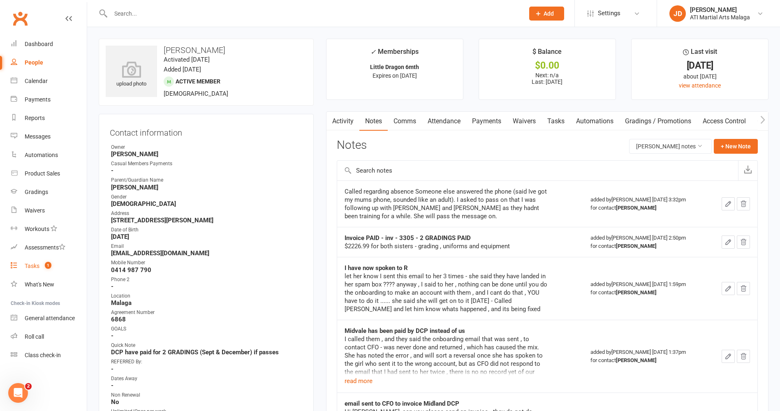
click at [34, 263] on div "Tasks" at bounding box center [32, 266] width 15 height 7
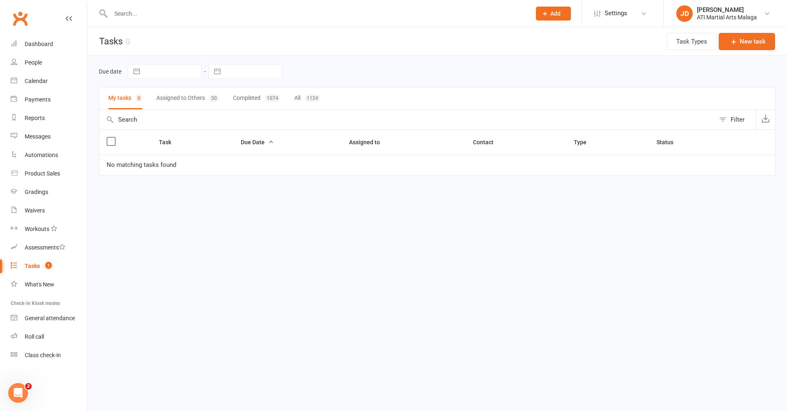
click at [187, 95] on button "Assigned to Others 50" at bounding box center [187, 99] width 63 height 22
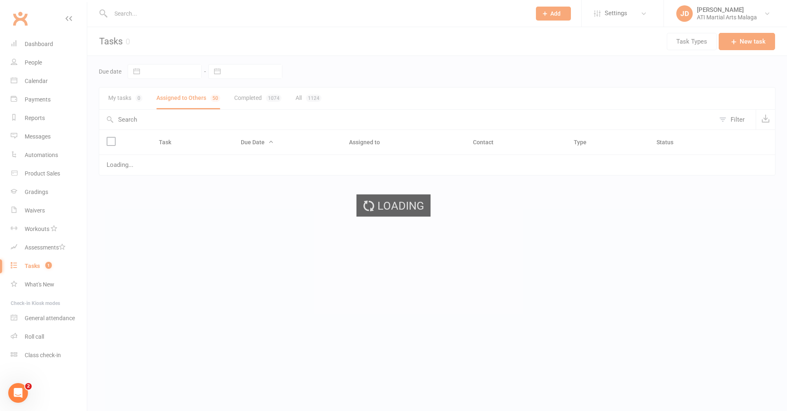
select select "started"
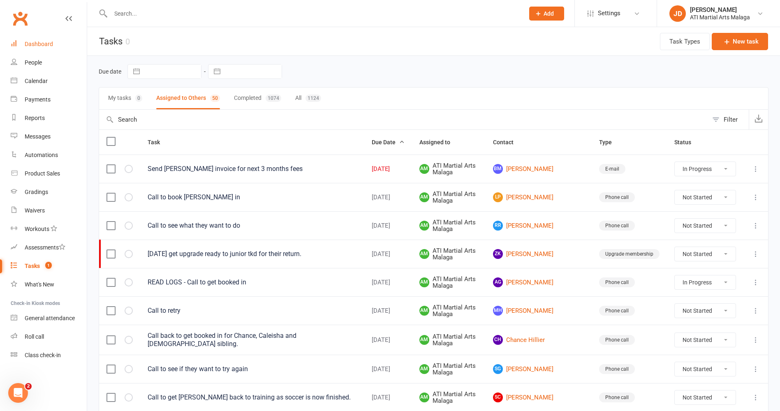
click at [35, 45] on div "Dashboard" at bounding box center [39, 44] width 28 height 7
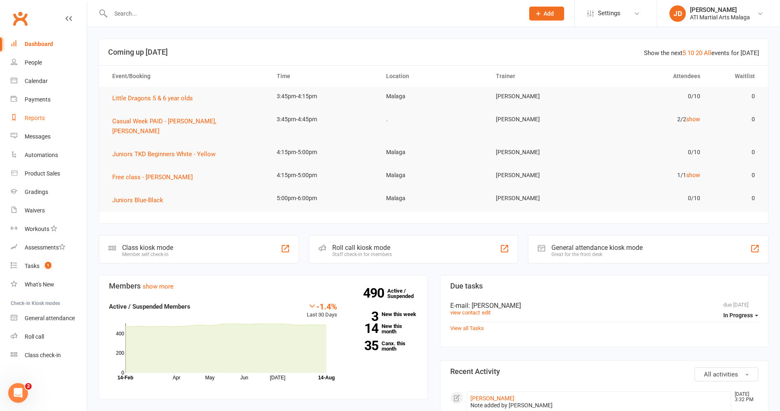
click at [42, 118] on div "Reports" at bounding box center [35, 118] width 20 height 7
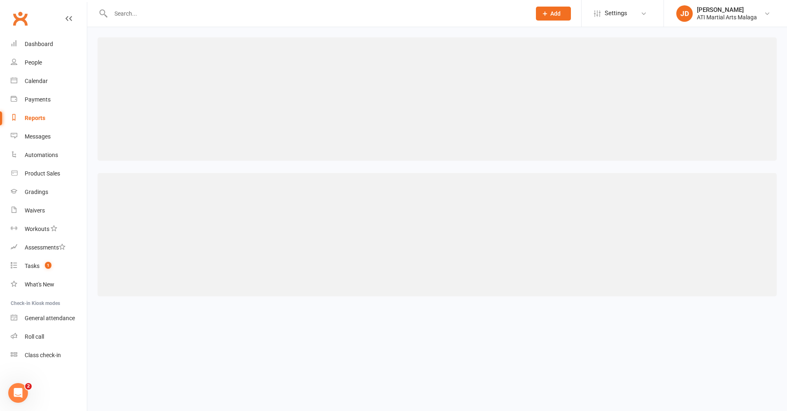
click at [31, 116] on div "Reports" at bounding box center [35, 118] width 21 height 7
click at [30, 44] on div "Dashboard" at bounding box center [39, 44] width 28 height 7
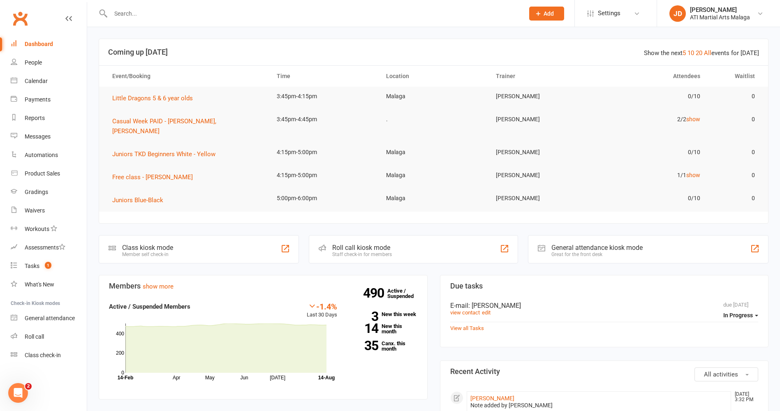
click at [177, 5] on div at bounding box center [309, 13] width 420 height 27
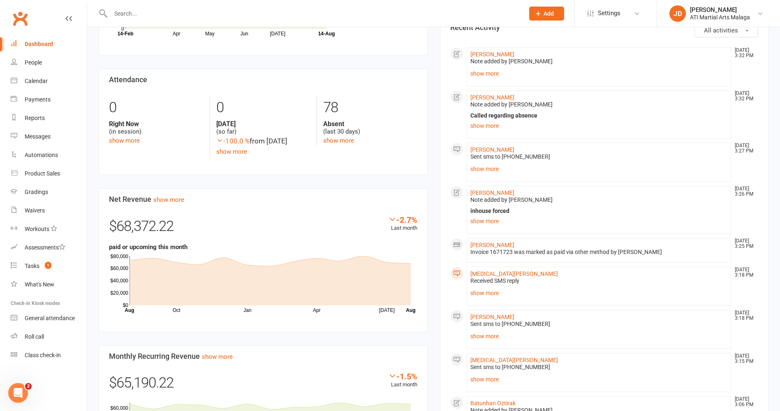
scroll to position [360, 0]
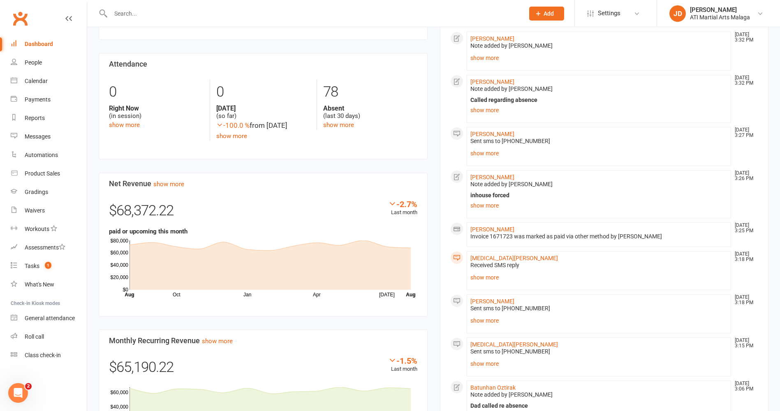
click at [147, 14] on input "text" at bounding box center [313, 14] width 411 height 12
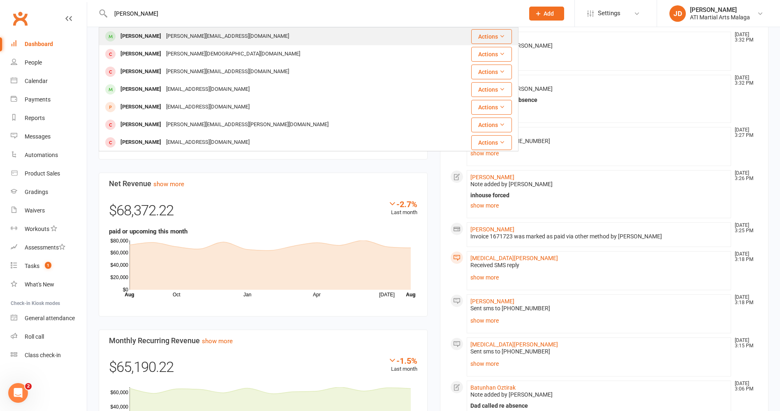
type input "[PERSON_NAME]"
click at [137, 33] on div "[PERSON_NAME]" at bounding box center [141, 36] width 46 height 12
